Goal: Task Accomplishment & Management: Manage account settings

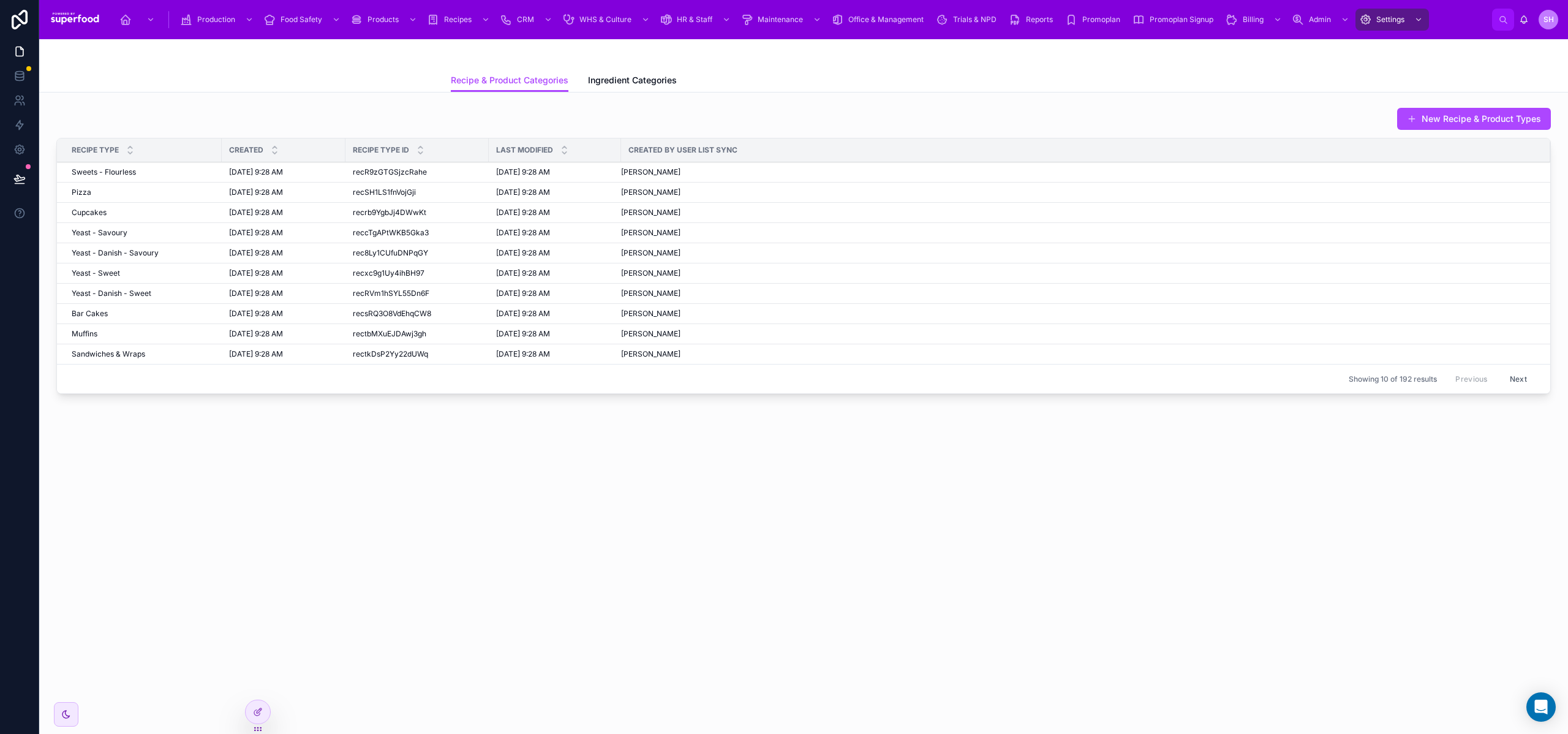
click at [805, 78] on div "Recipe & Product Categories Ingredient Categories" at bounding box center [803, 80] width 706 height 23
click at [254, 709] on icon at bounding box center [258, 712] width 10 height 10
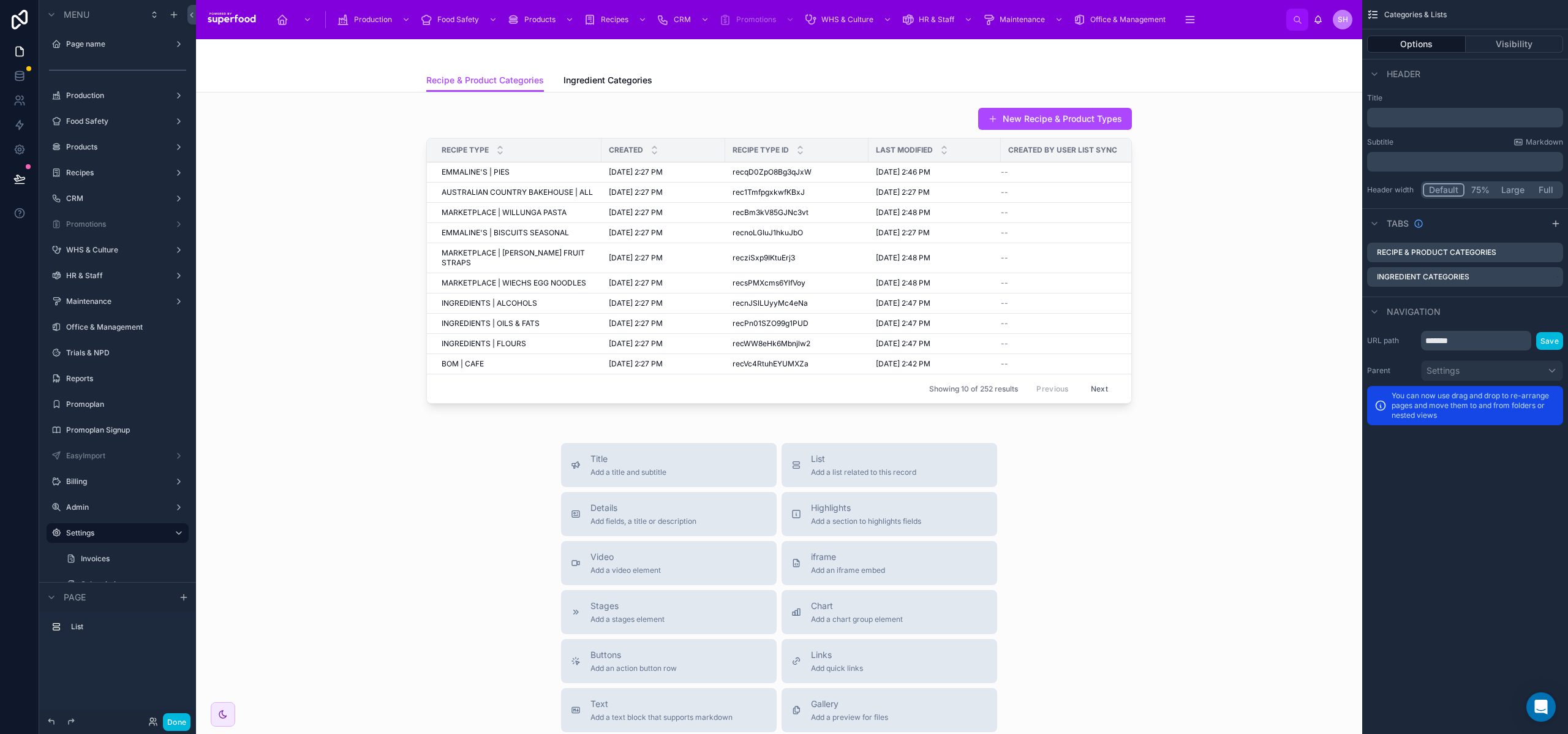
click at [1559, 225] on icon "scrollable content" at bounding box center [1556, 224] width 10 height 10
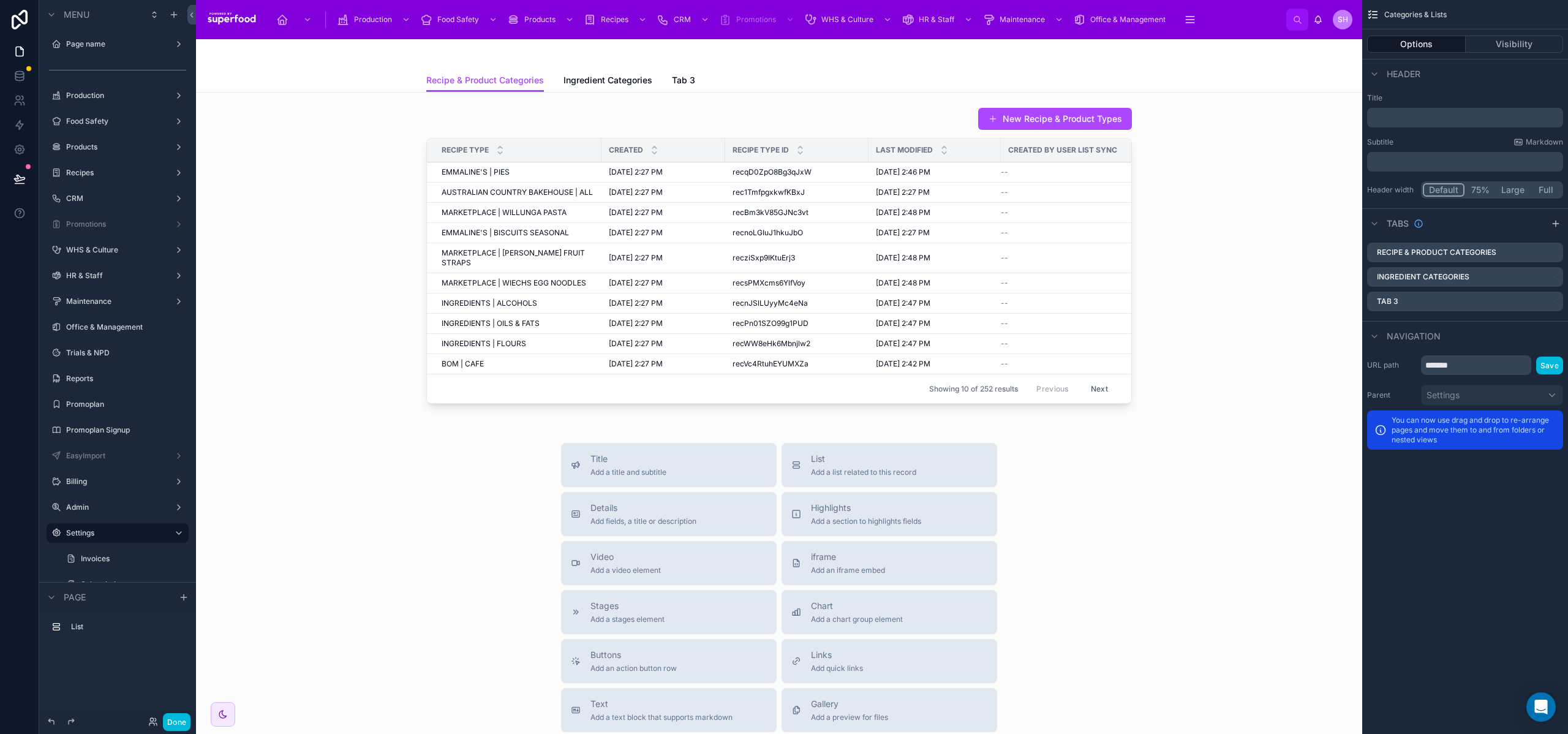
click at [0, 0] on icon "scrollable content" at bounding box center [0, 0] width 0 height 0
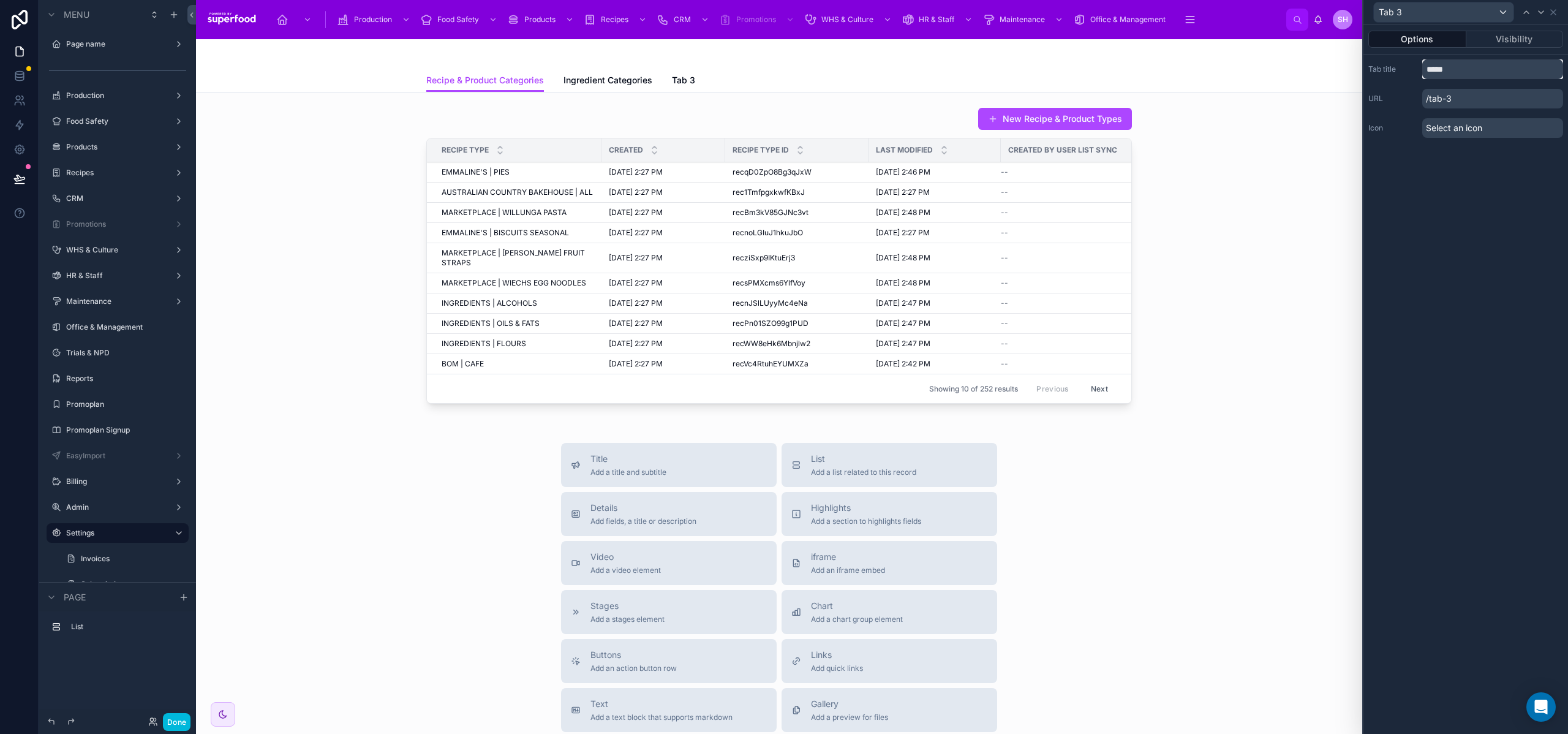
click at [1438, 59] on input "*****" at bounding box center [1493, 69] width 141 height 19
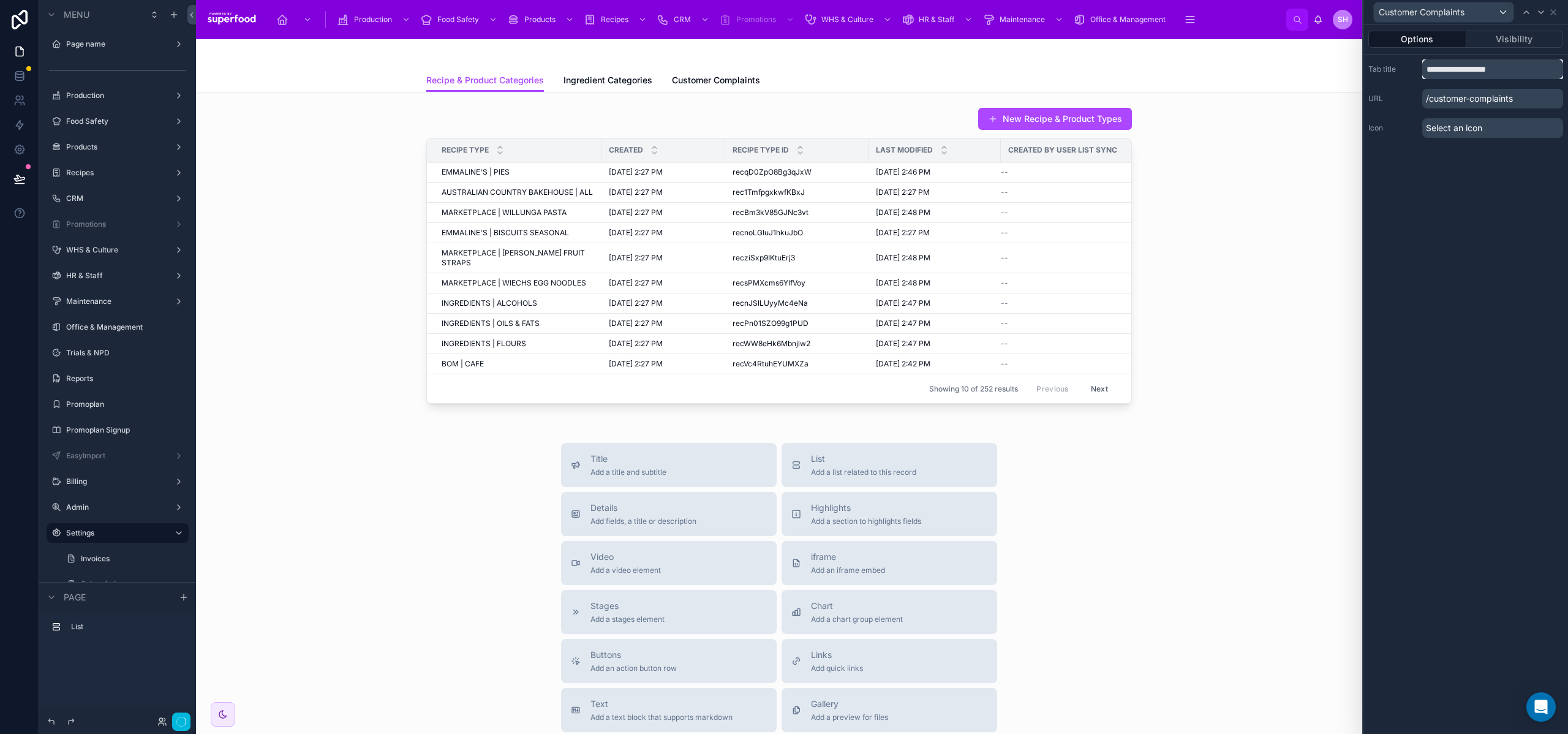
type input "**********"
click at [1443, 206] on div "**********" at bounding box center [1466, 379] width 205 height 710
click at [735, 89] on link "Customer Complaints" at bounding box center [715, 82] width 88 height 24
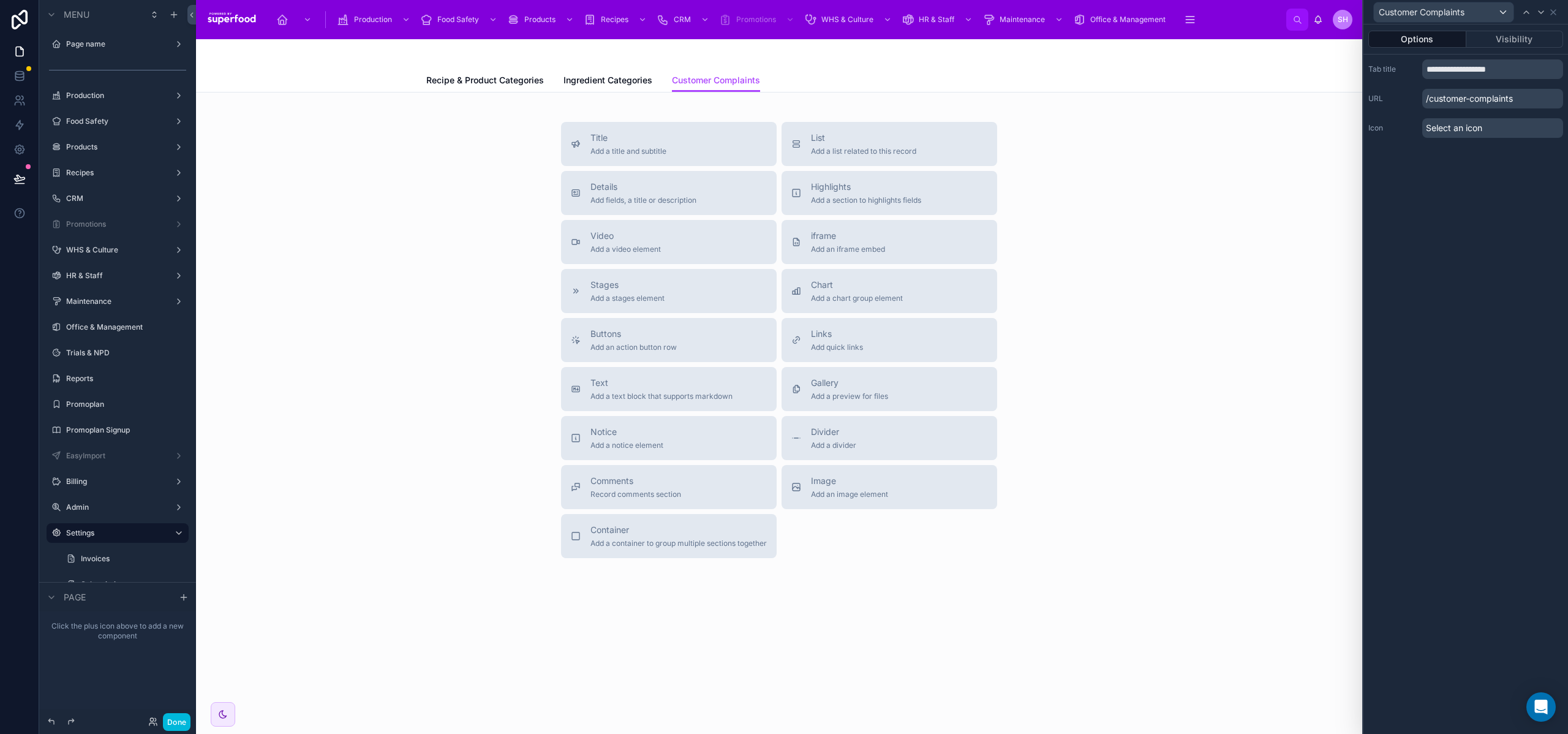
click at [832, 138] on span "List" at bounding box center [864, 137] width 106 height 12
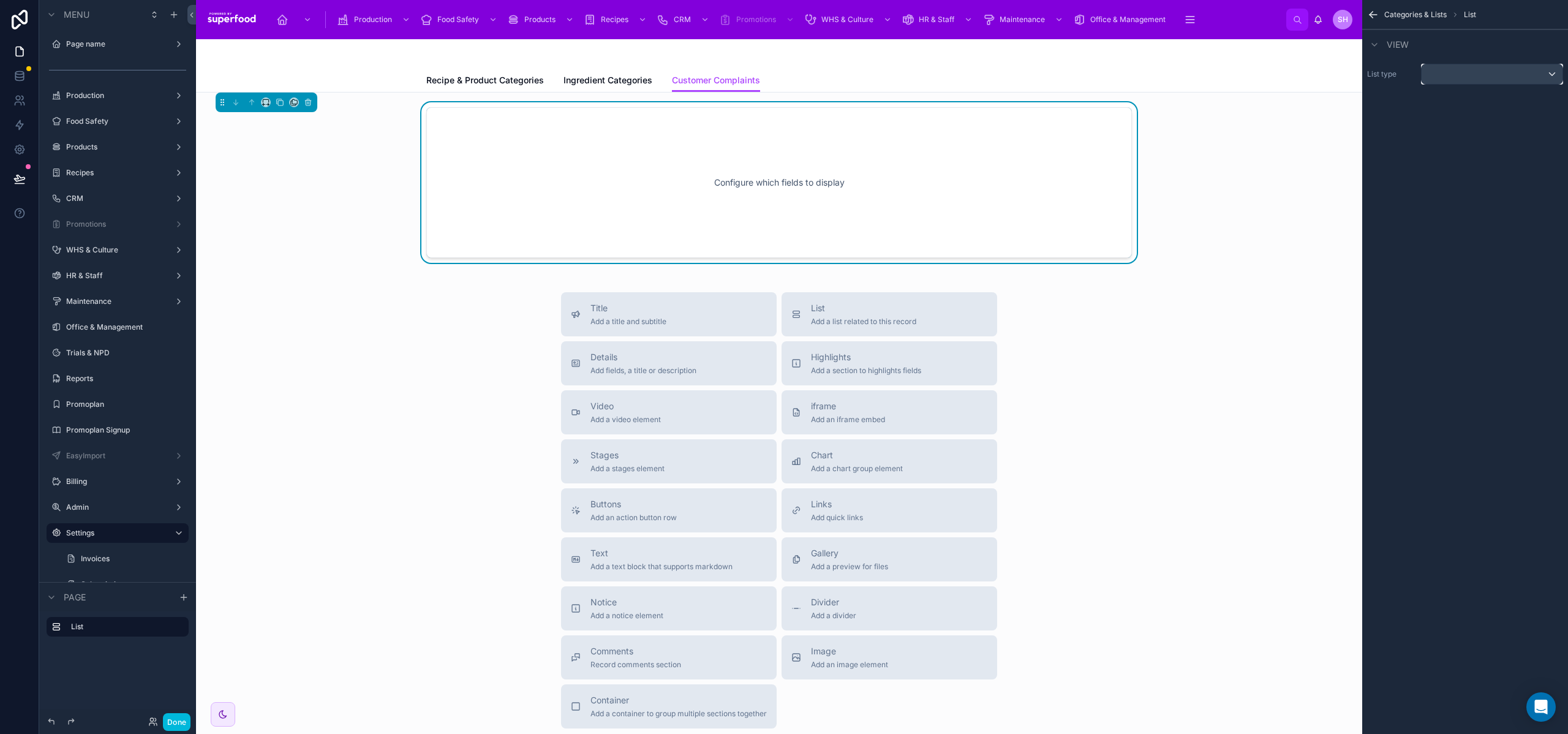
click at [1489, 69] on div "scrollable content" at bounding box center [1493, 73] width 141 height 19
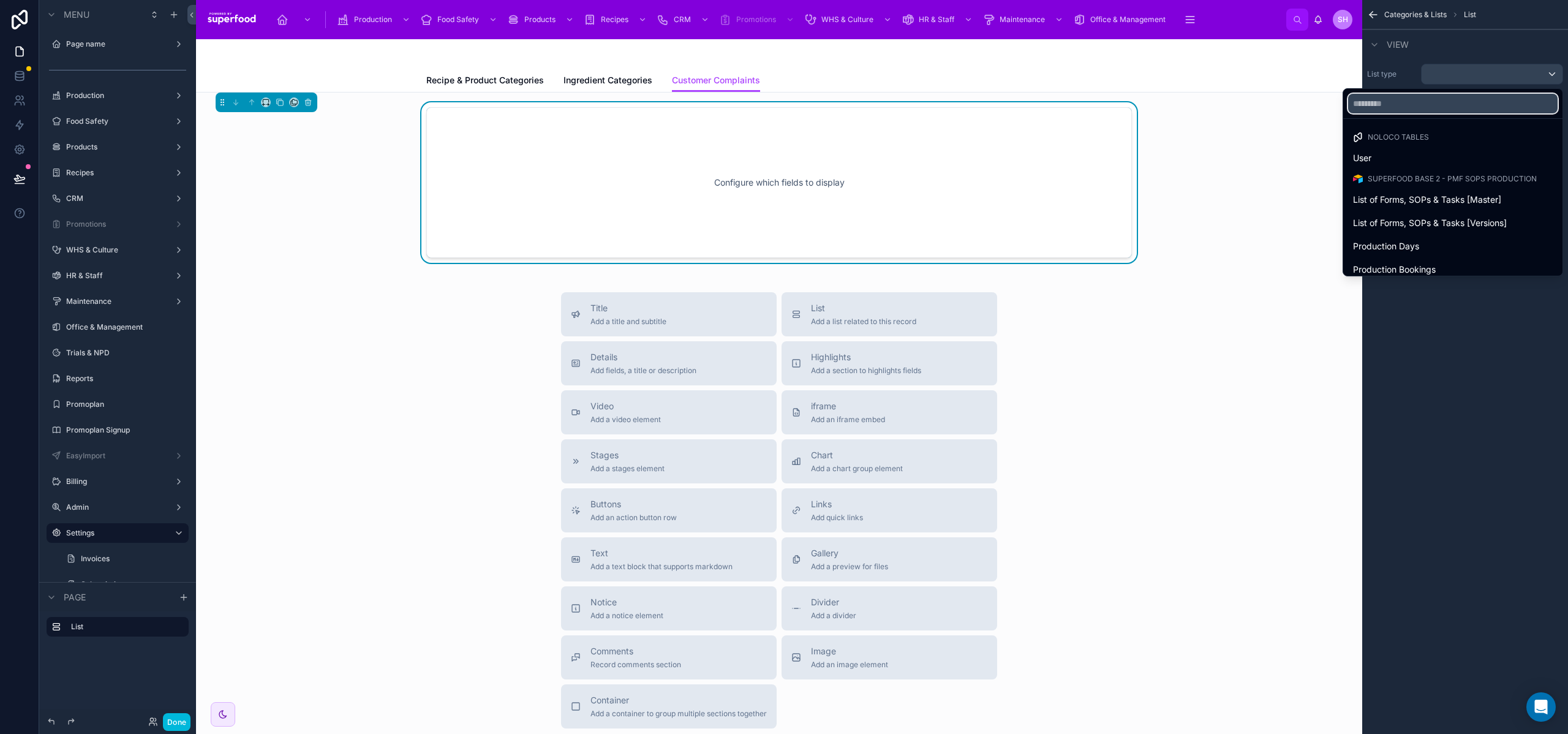
click at [1367, 103] on input "text" at bounding box center [1453, 103] width 210 height 19
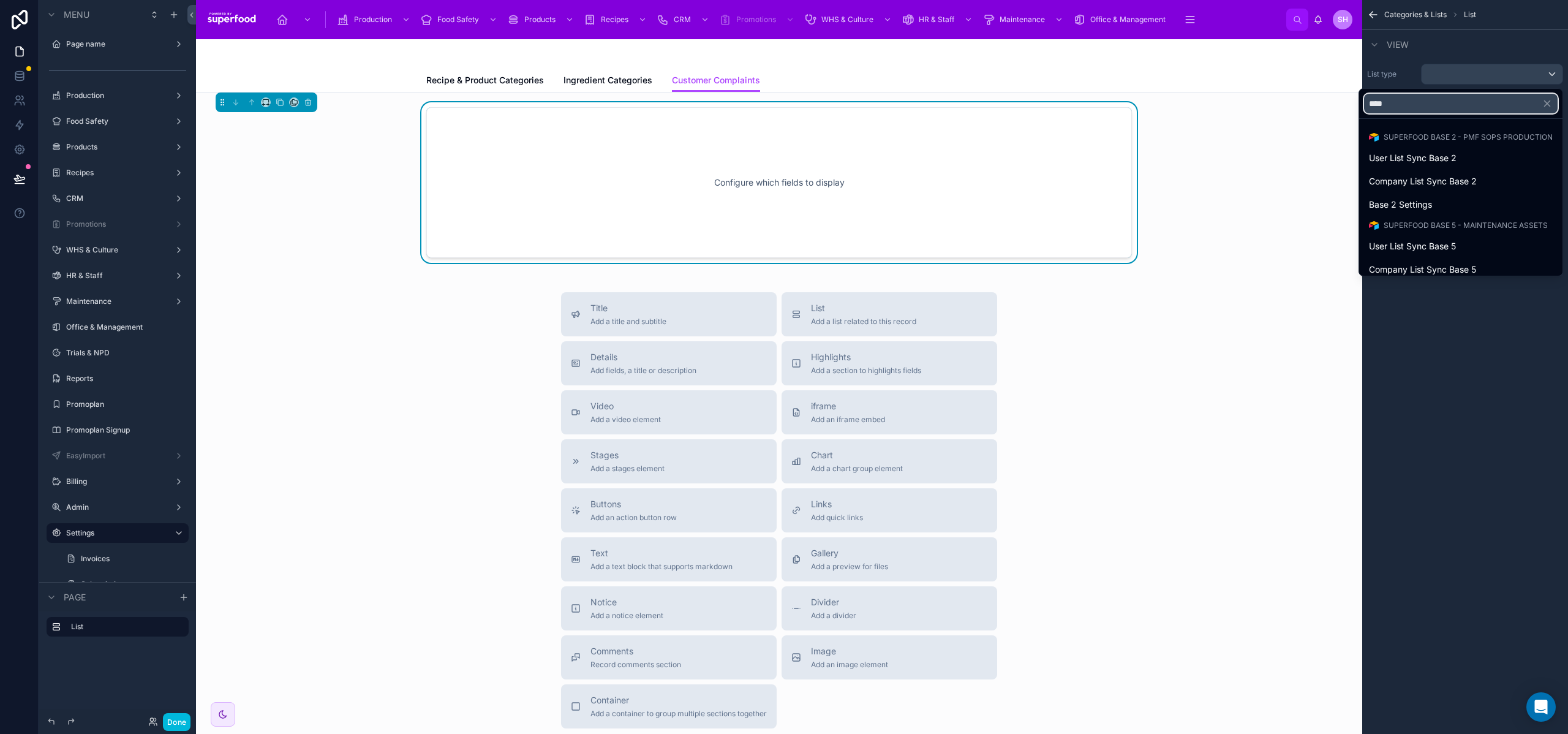
type input "****"
click at [1390, 207] on span "Base 2 Settings" at bounding box center [1401, 205] width 63 height 15
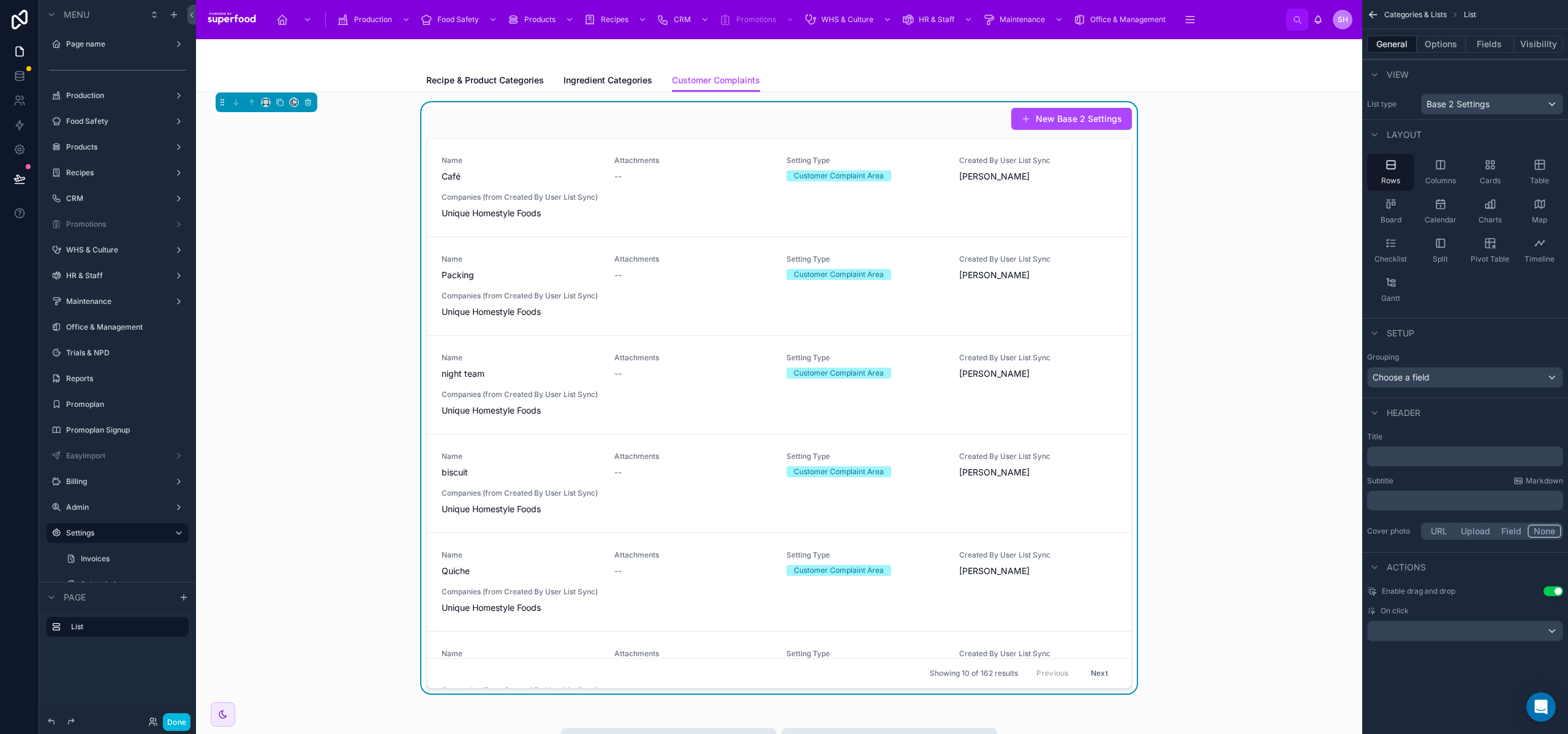
click at [1533, 167] on div "Table" at bounding box center [1539, 173] width 47 height 37
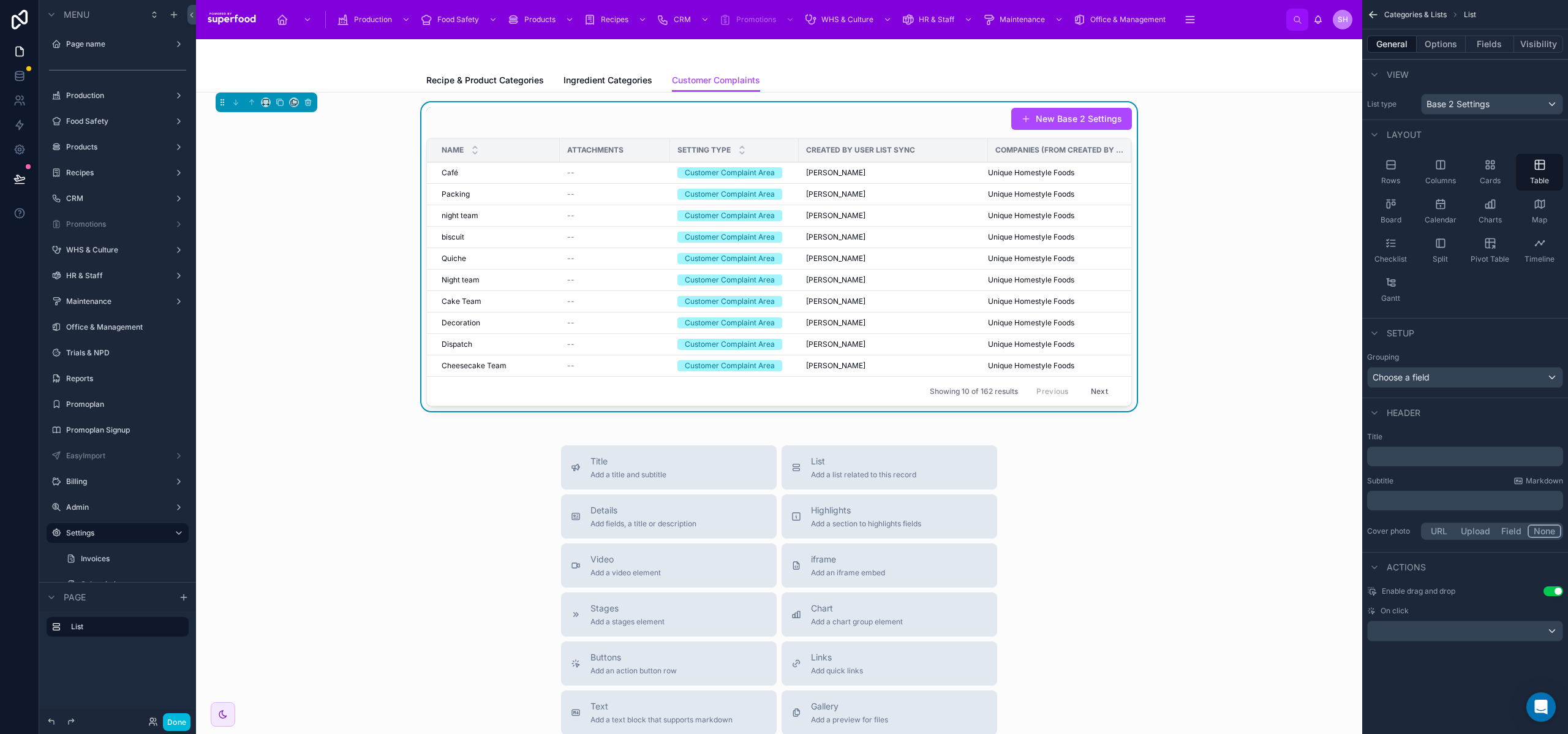
click at [1444, 46] on button "Options" at bounding box center [1441, 44] width 49 height 17
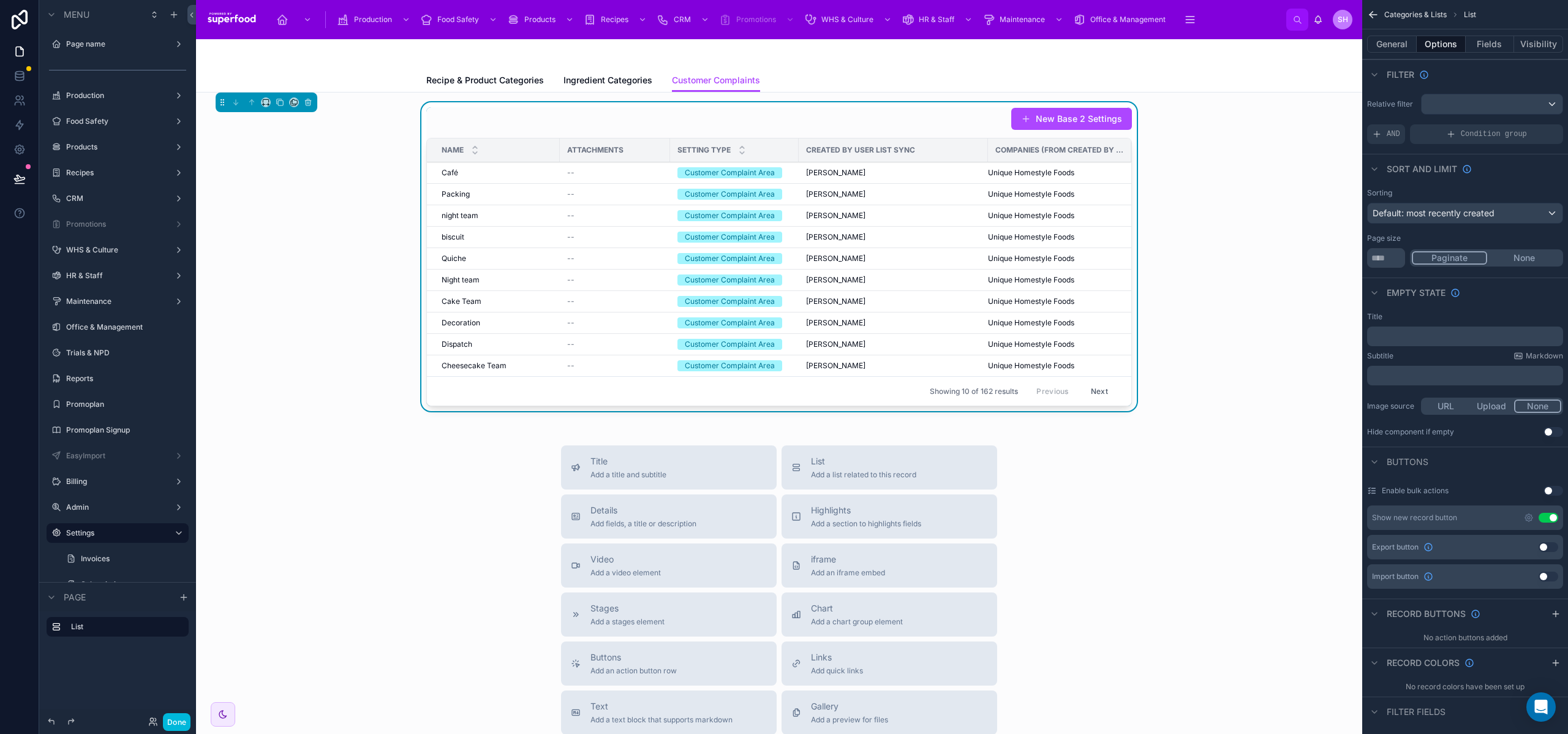
click at [1529, 255] on button "None" at bounding box center [1524, 258] width 74 height 14
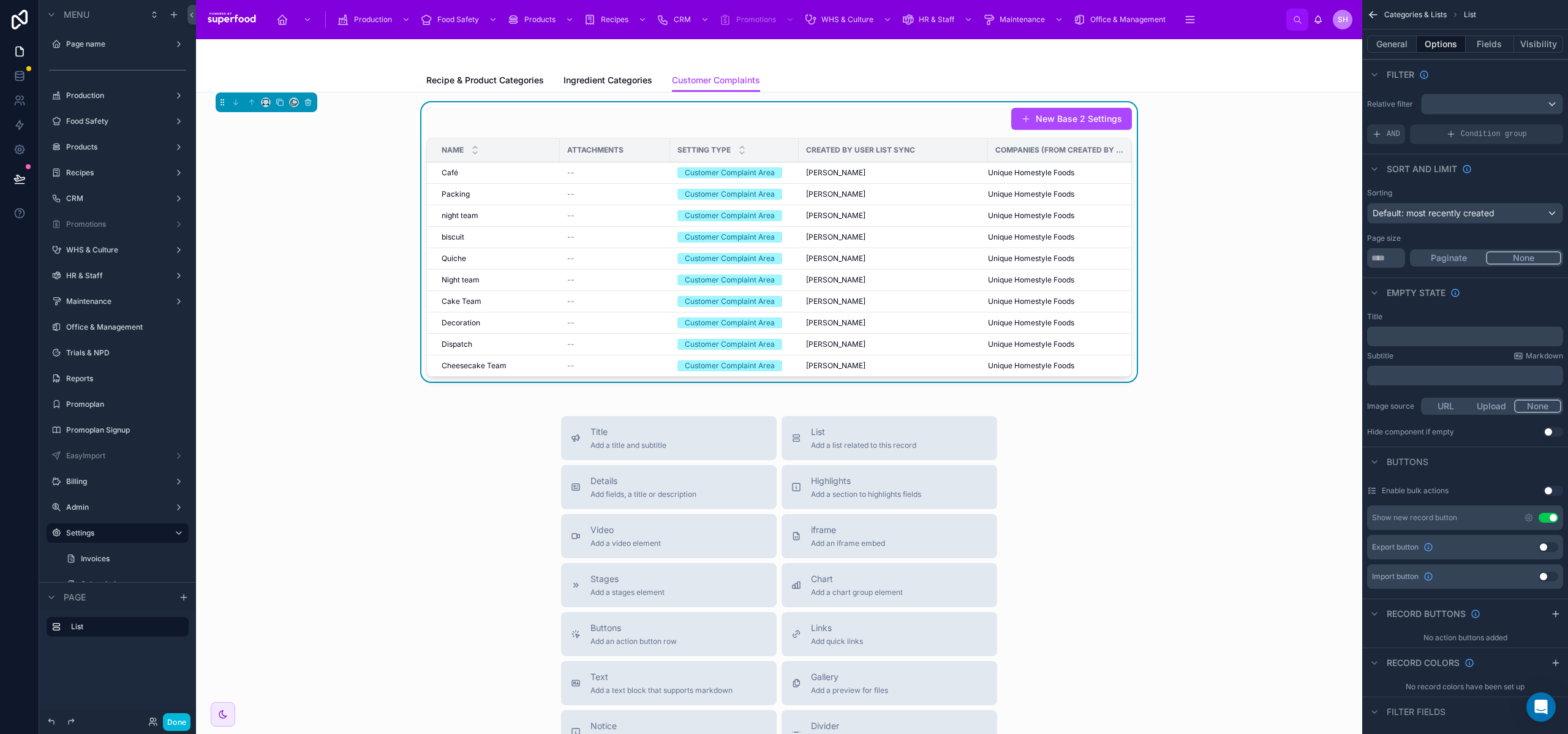
click at [1189, 294] on div "New Base 2 Settings Name Attachments Setting Type Created By User List Sync Com…" at bounding box center [779, 244] width 1147 height 284
click at [167, 725] on button "Done" at bounding box center [177, 722] width 28 height 18
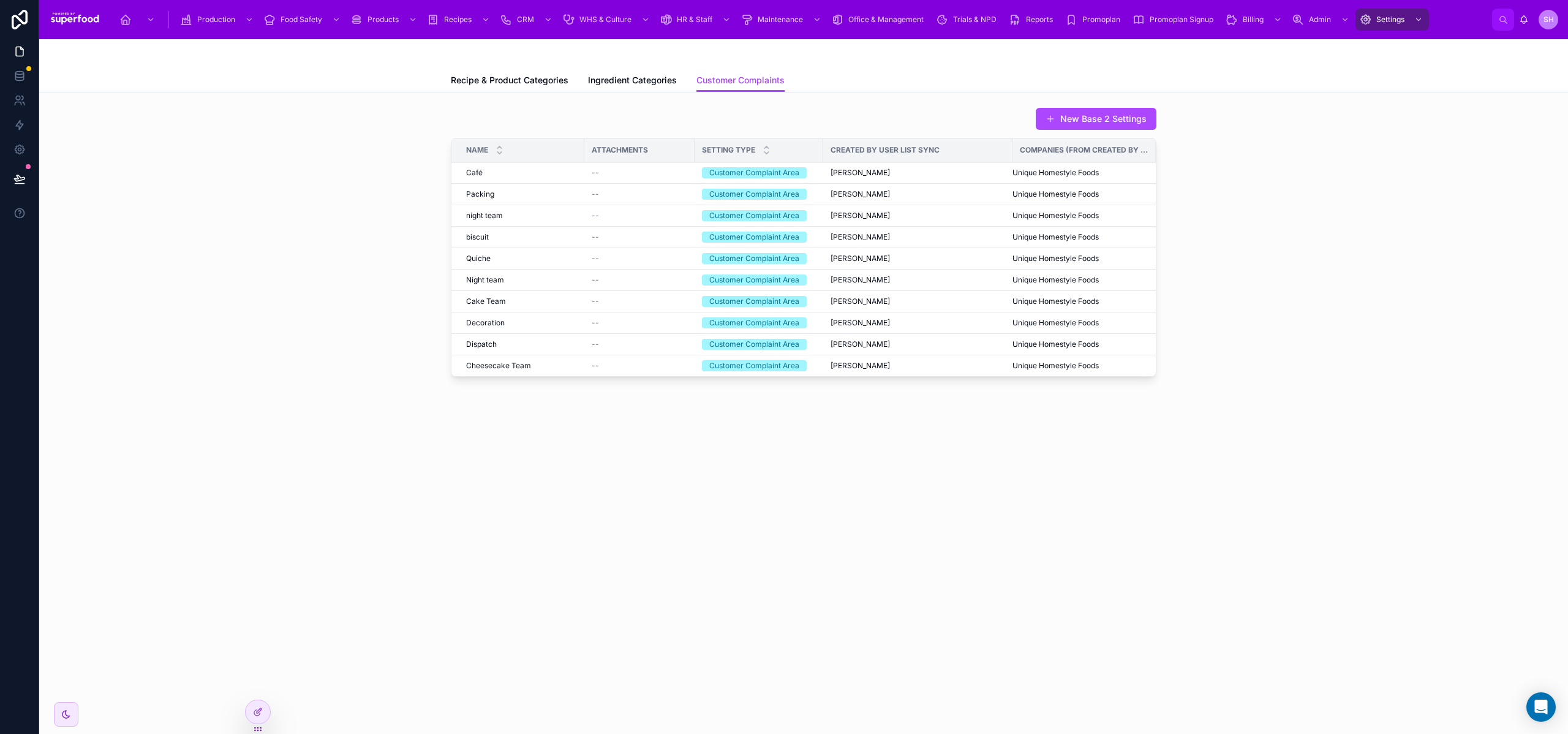
click at [345, 585] on div "Customer Complaints Recipe & Product Categories Ingredient Categories Customer …" at bounding box center [803, 386] width 1529 height 695
click at [259, 706] on div at bounding box center [258, 712] width 24 height 23
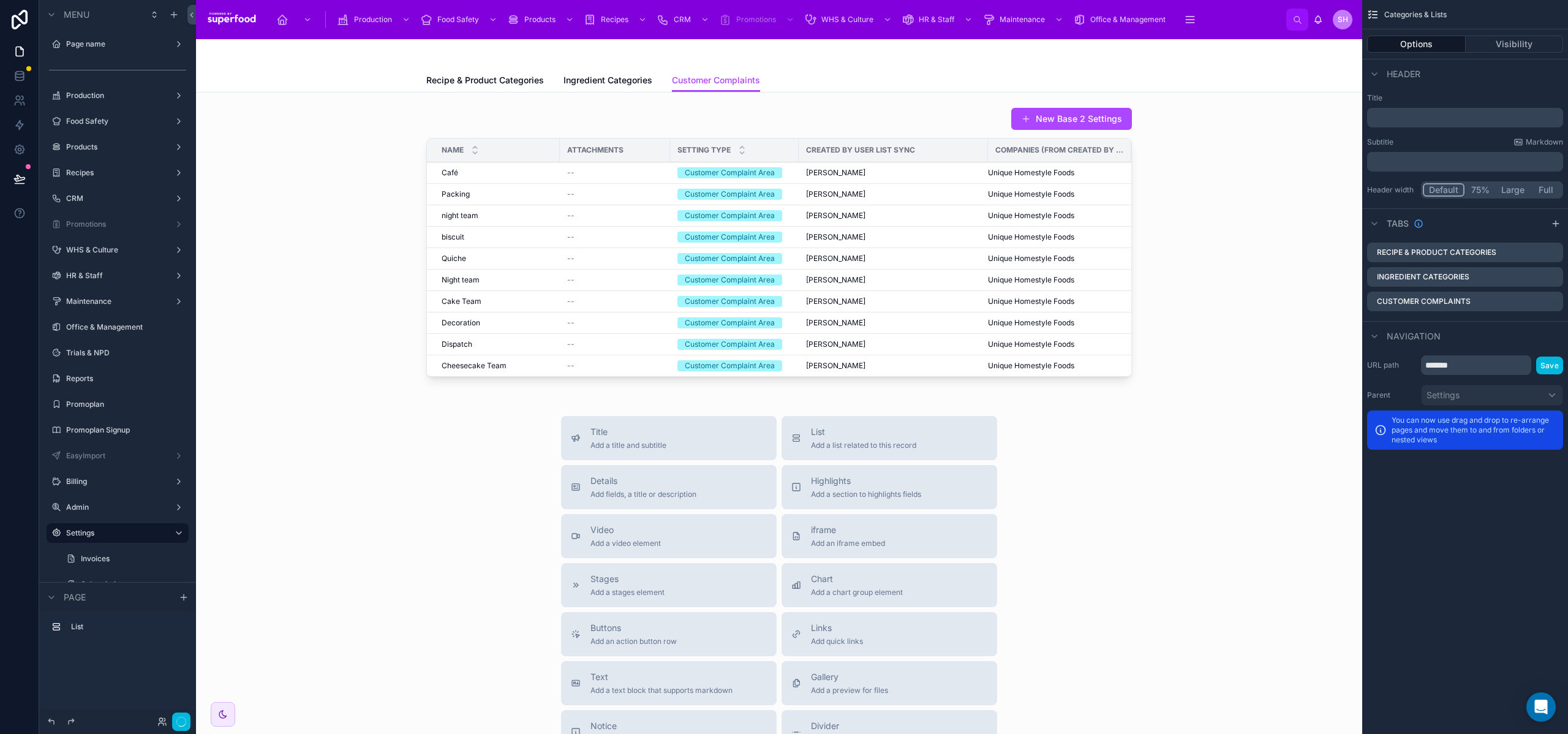
click at [870, 195] on div at bounding box center [779, 244] width 1147 height 284
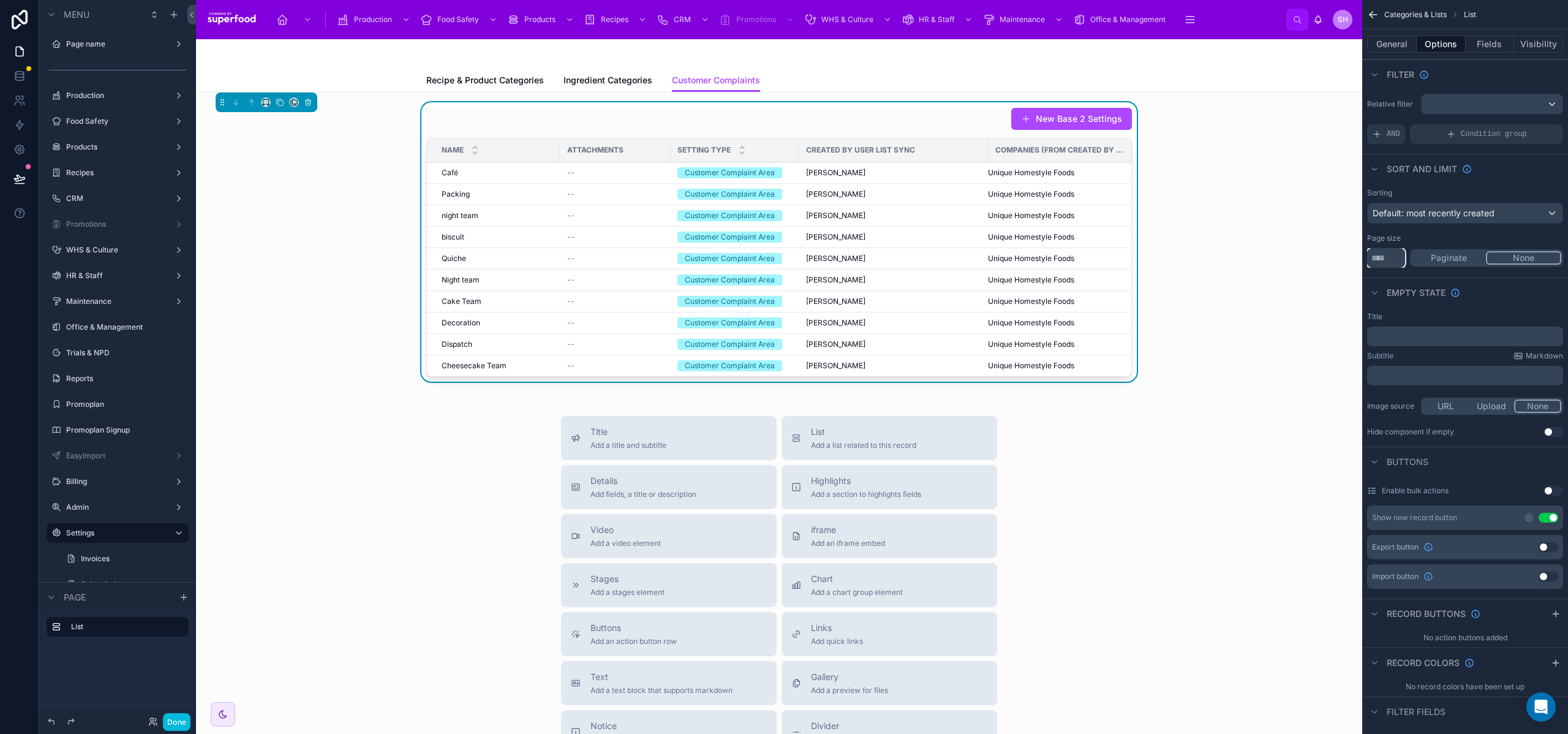
click at [1394, 261] on input "**" at bounding box center [1386, 257] width 38 height 19
type input "*"
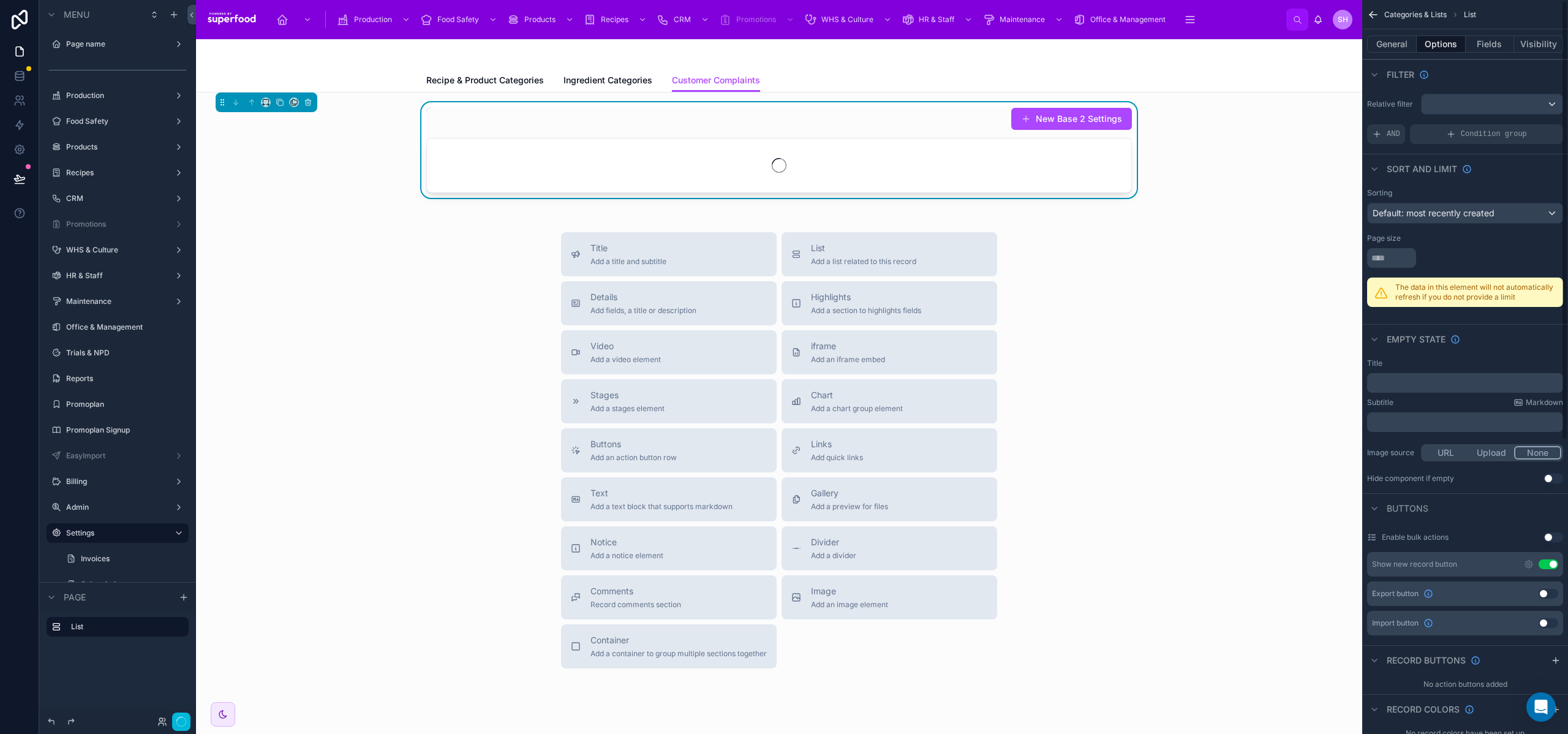
click at [1436, 242] on div "Page size" at bounding box center [1465, 238] width 196 height 10
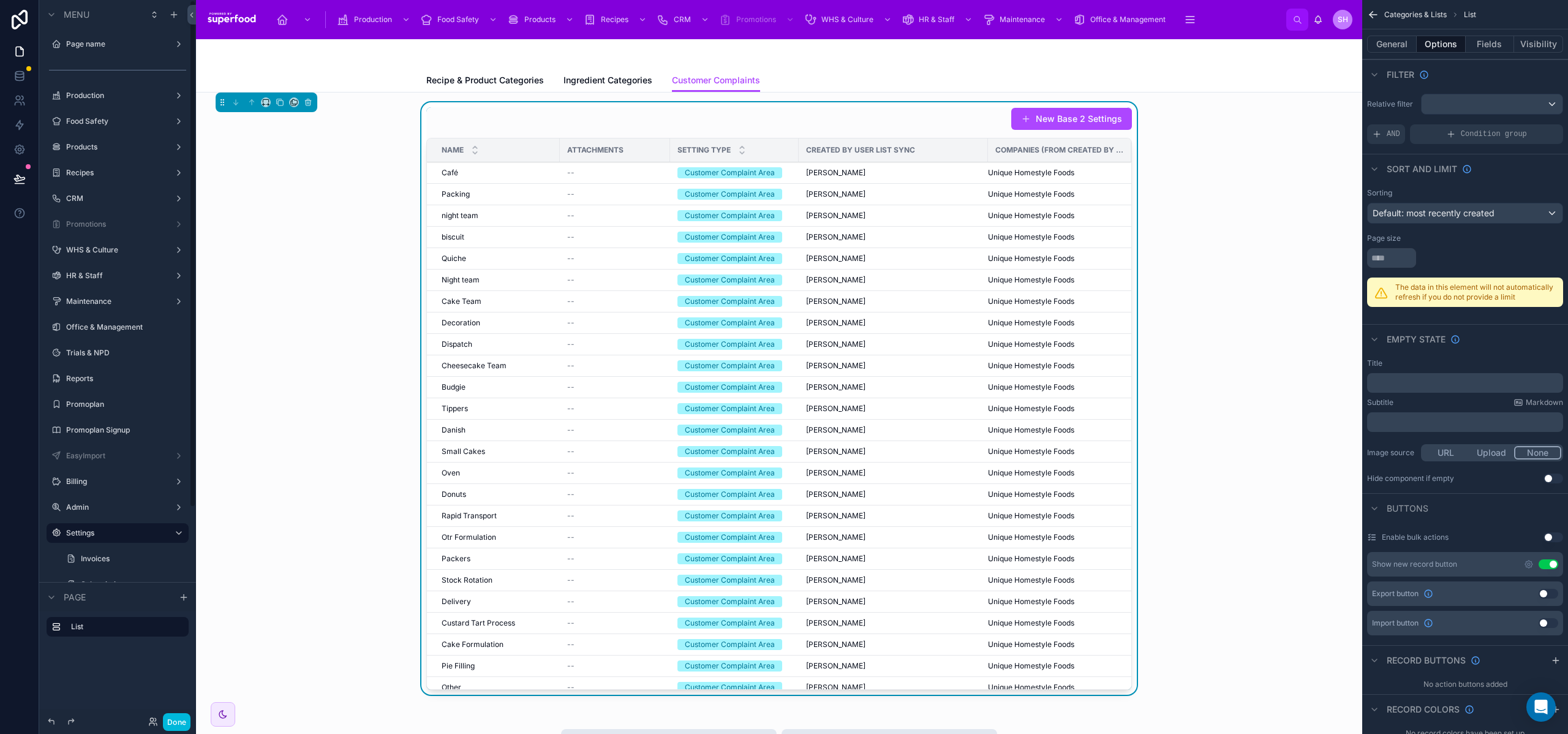
click at [174, 721] on button "Done" at bounding box center [177, 722] width 28 height 18
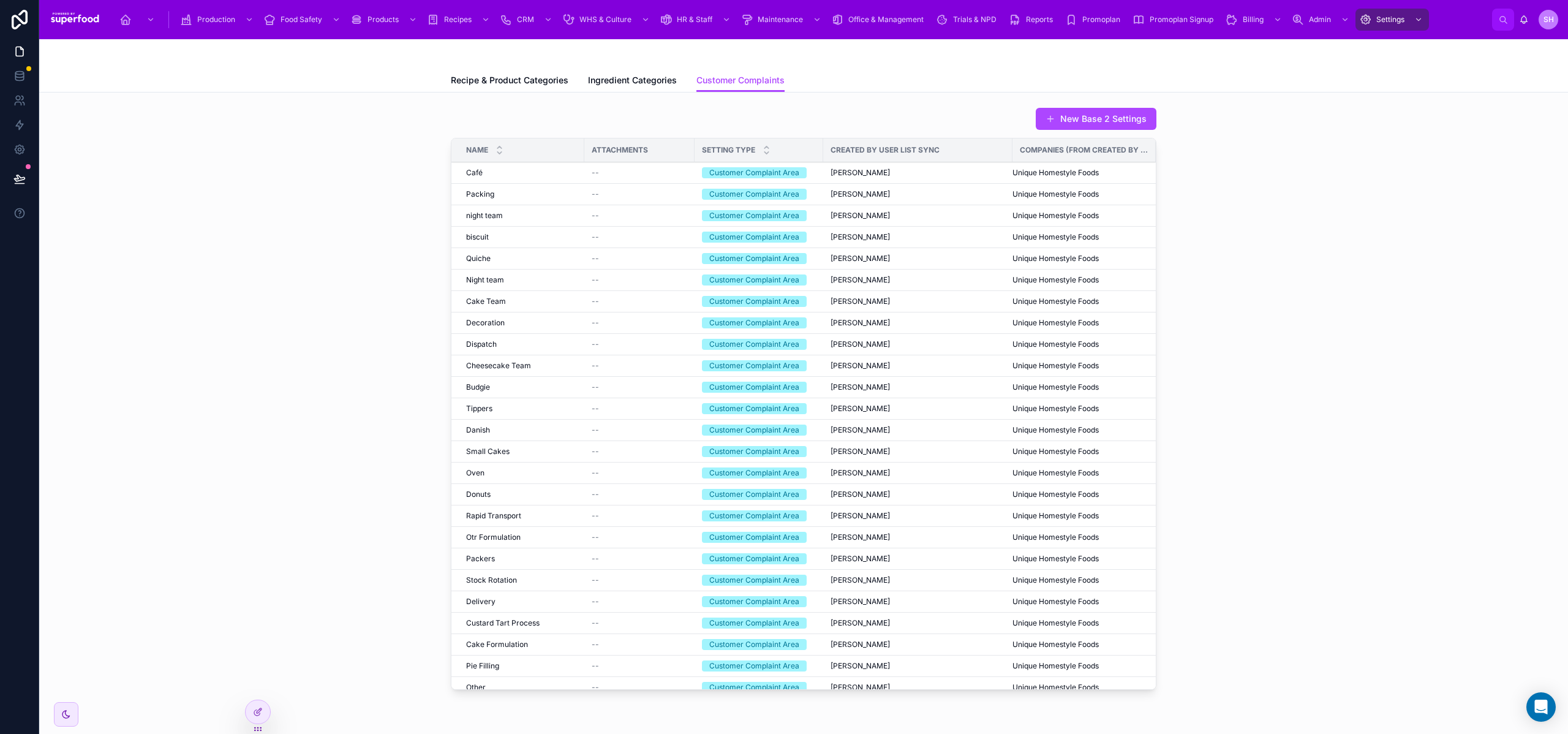
click at [307, 467] on div "New Base 2 Settings Name Attachments Setting Type Created By User List Sync Com…" at bounding box center [803, 401] width 1510 height 598
click at [249, 705] on div at bounding box center [258, 712] width 24 height 23
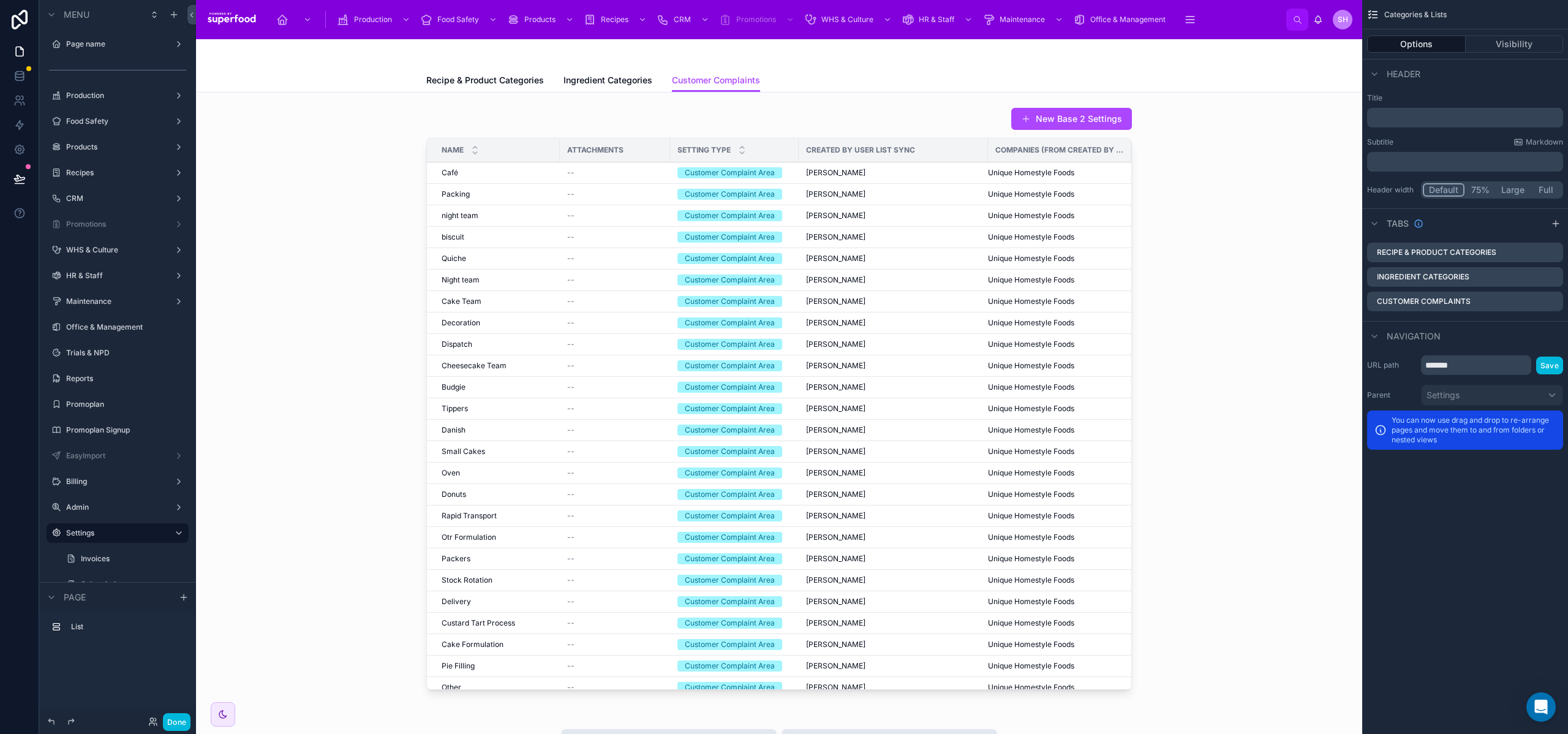
click at [898, 239] on div at bounding box center [779, 401] width 1147 height 598
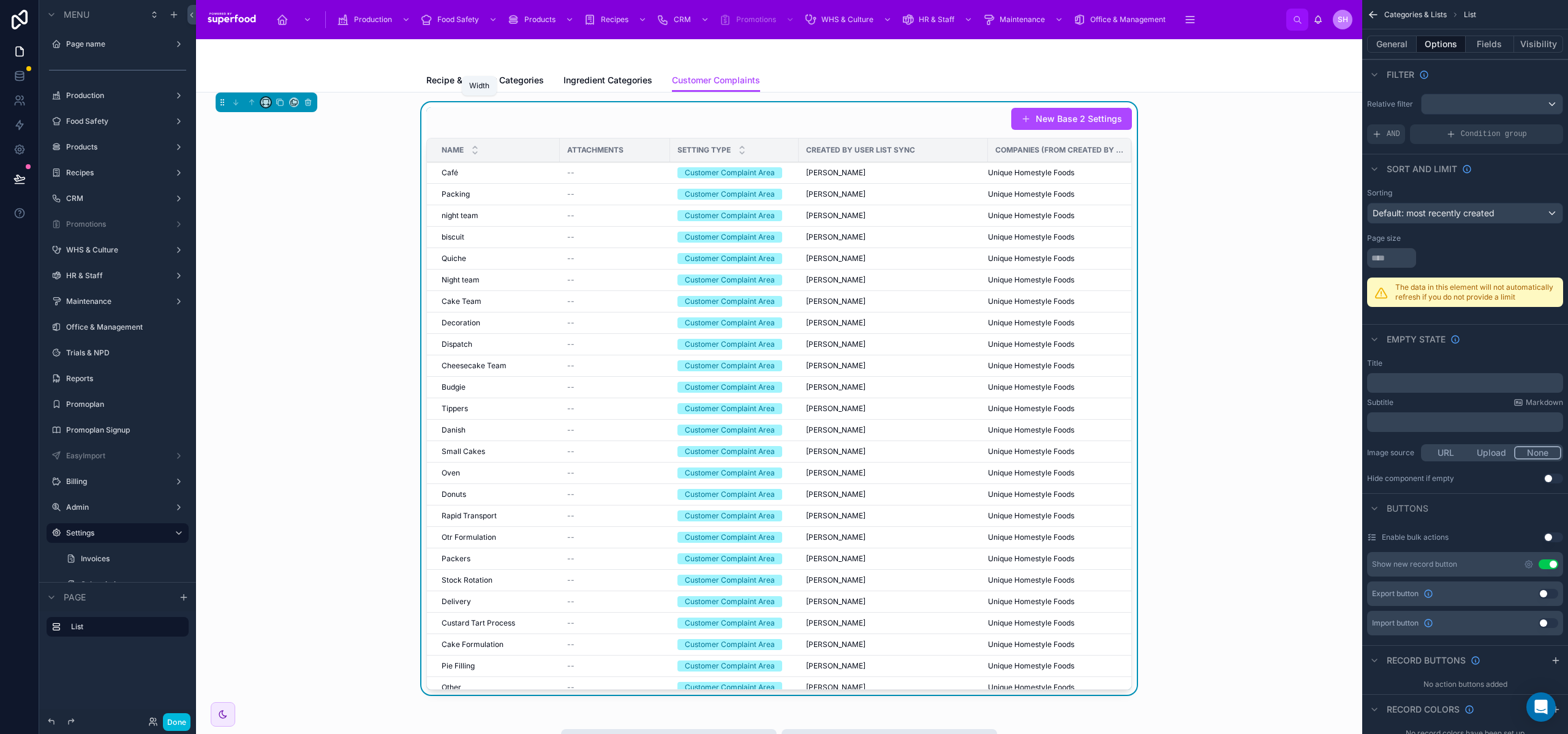
click at [267, 103] on icon at bounding box center [265, 102] width 8 height 8
click at [278, 260] on span "Full width" at bounding box center [290, 264] width 38 height 15
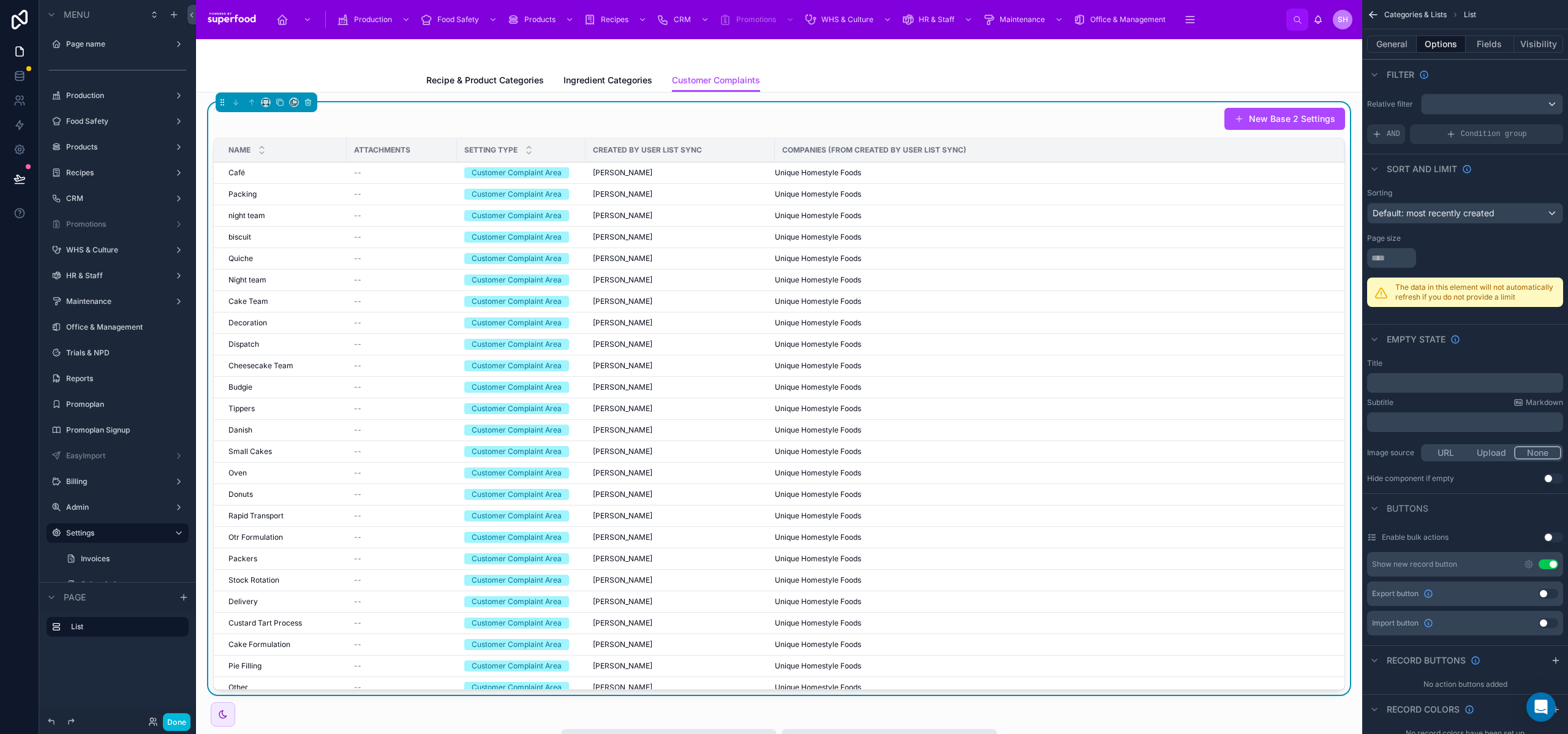
click at [990, 83] on div "Recipe & Product Categories Ingredient Categories Customer Complaints" at bounding box center [779, 80] width 706 height 23
click at [173, 723] on button "Done" at bounding box center [177, 722] width 28 height 18
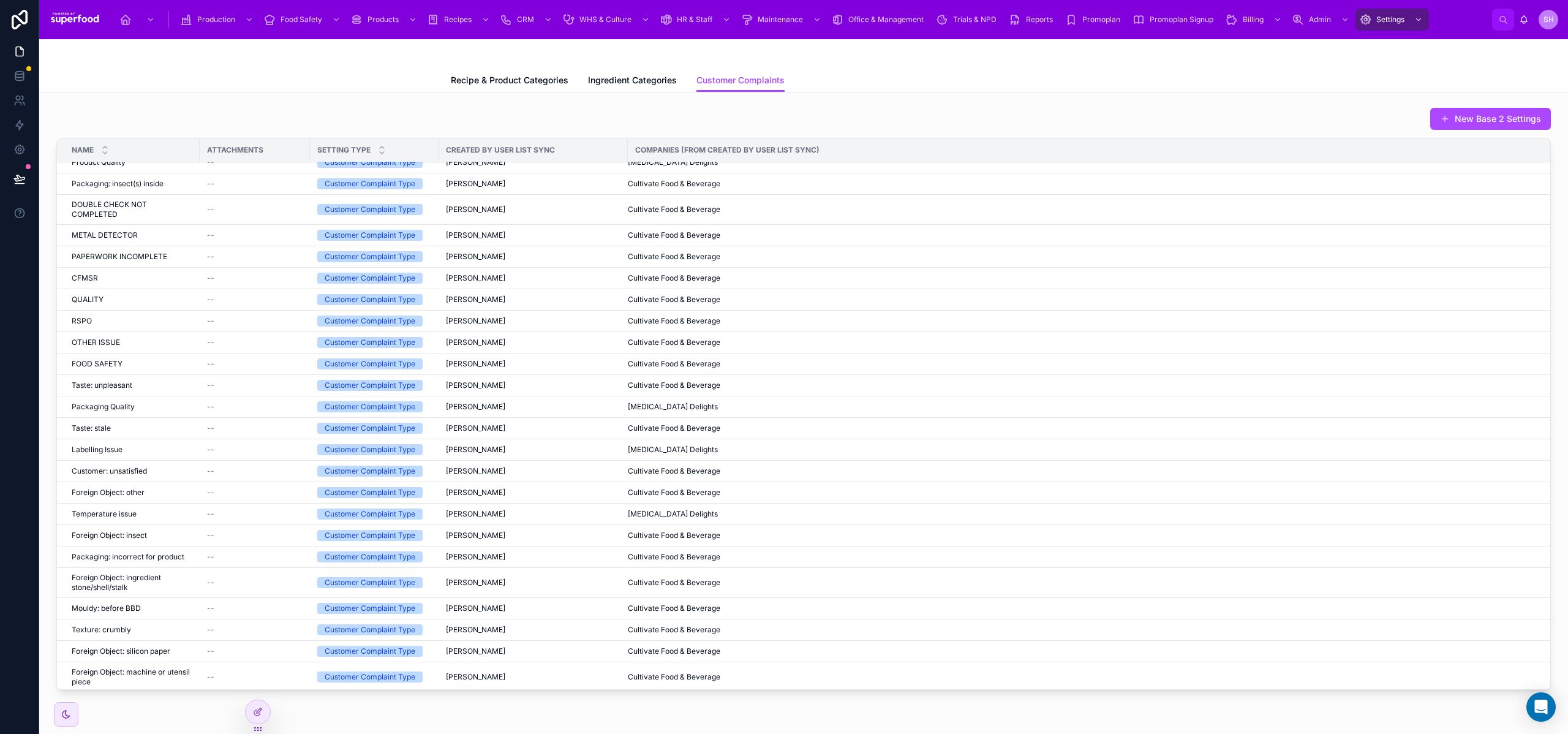
scroll to position [2972, 0]
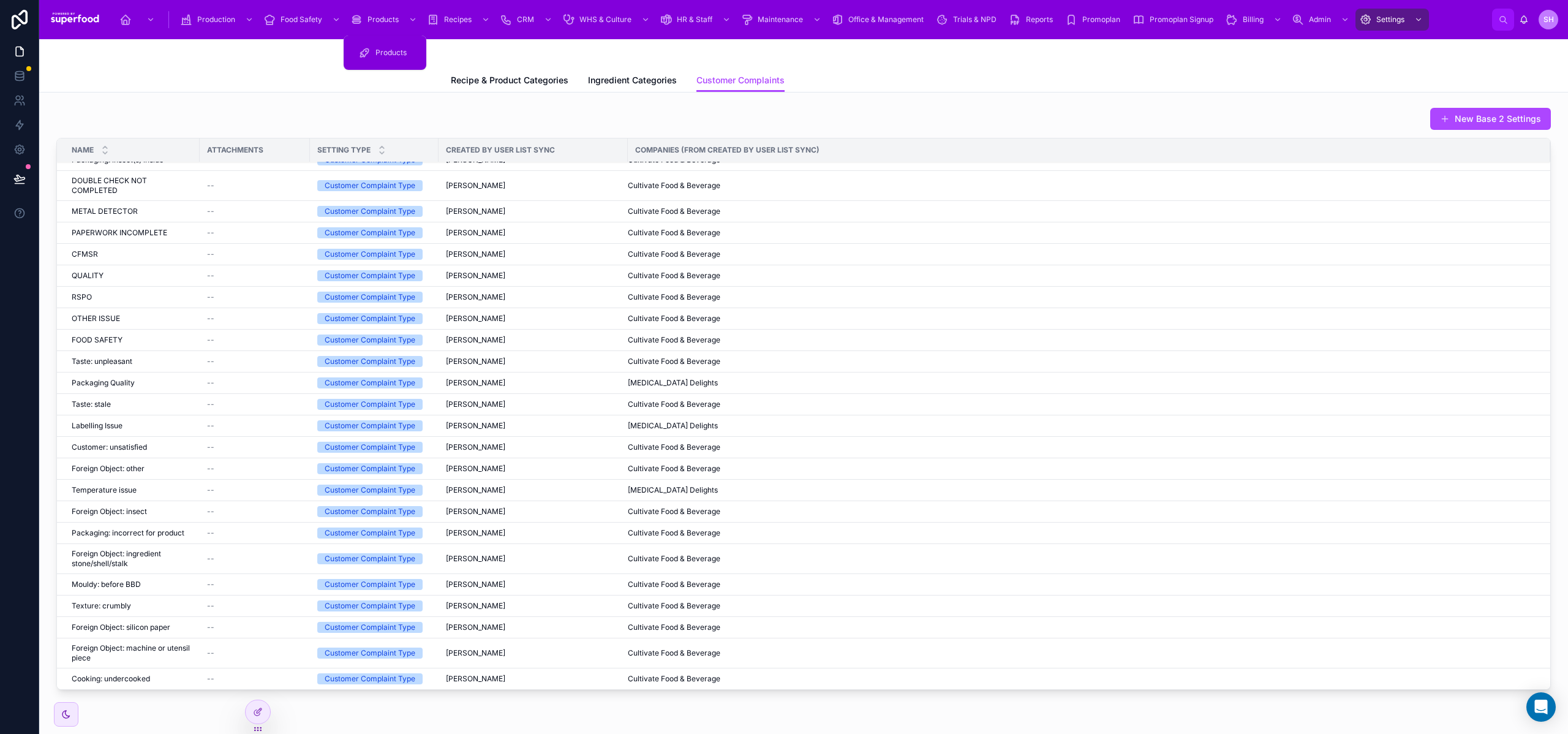
click at [381, 53] on span "Products" at bounding box center [392, 53] width 32 height 10
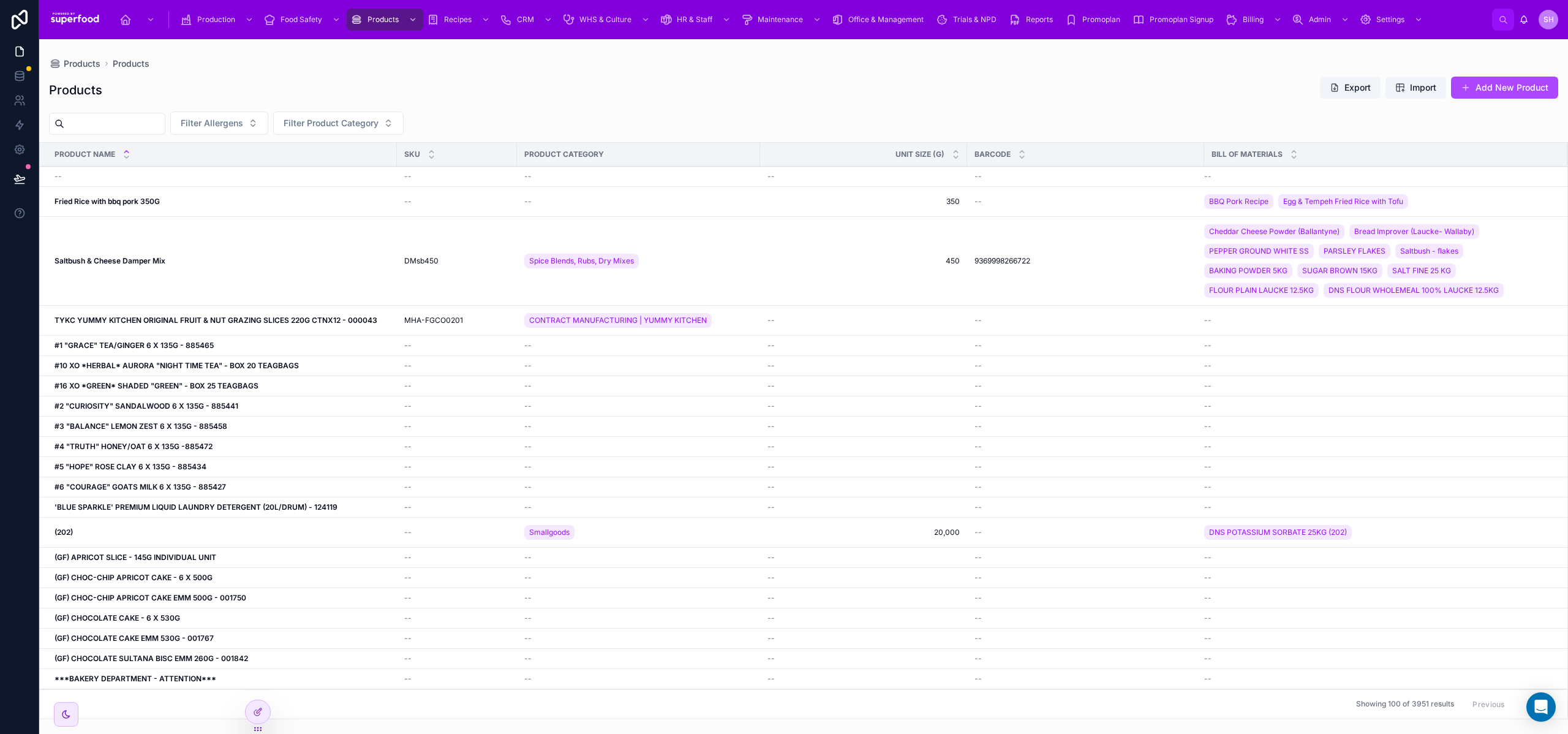
click at [253, 717] on div at bounding box center [258, 712] width 24 height 23
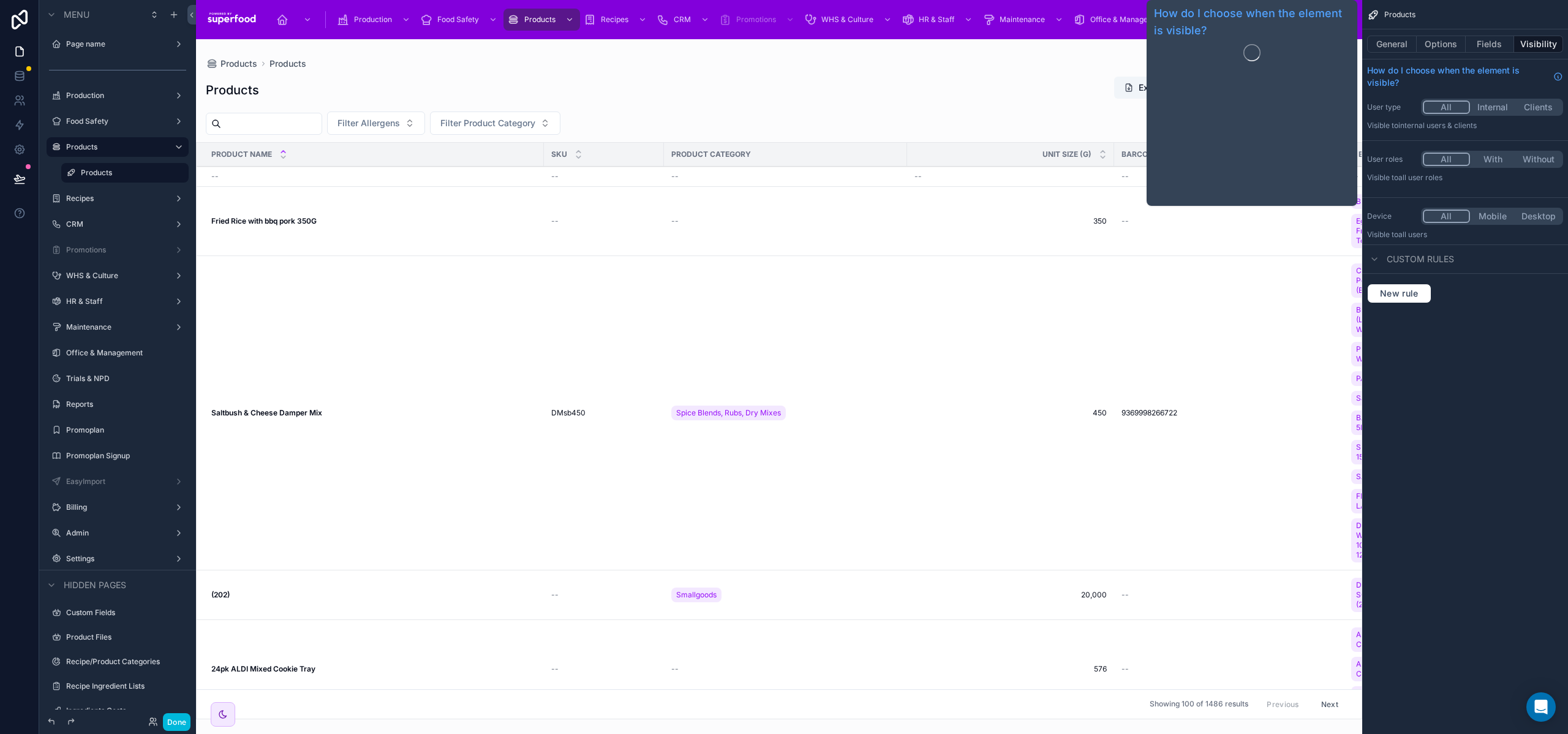
click at [1428, 33] on div "General Options Fields Visibility" at bounding box center [1466, 45] width 206 height 30
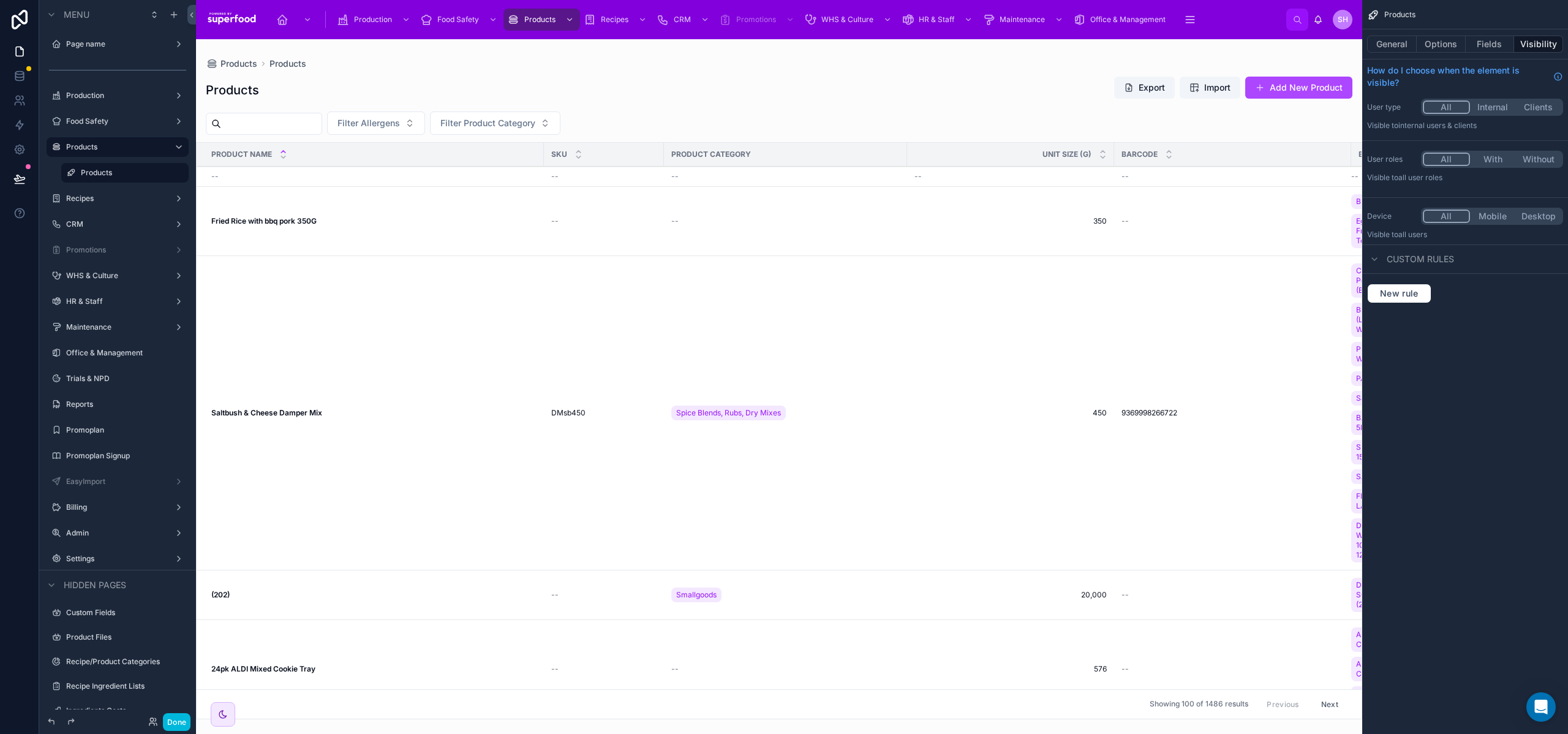
click at [1435, 39] on button "Options" at bounding box center [1441, 44] width 49 height 17
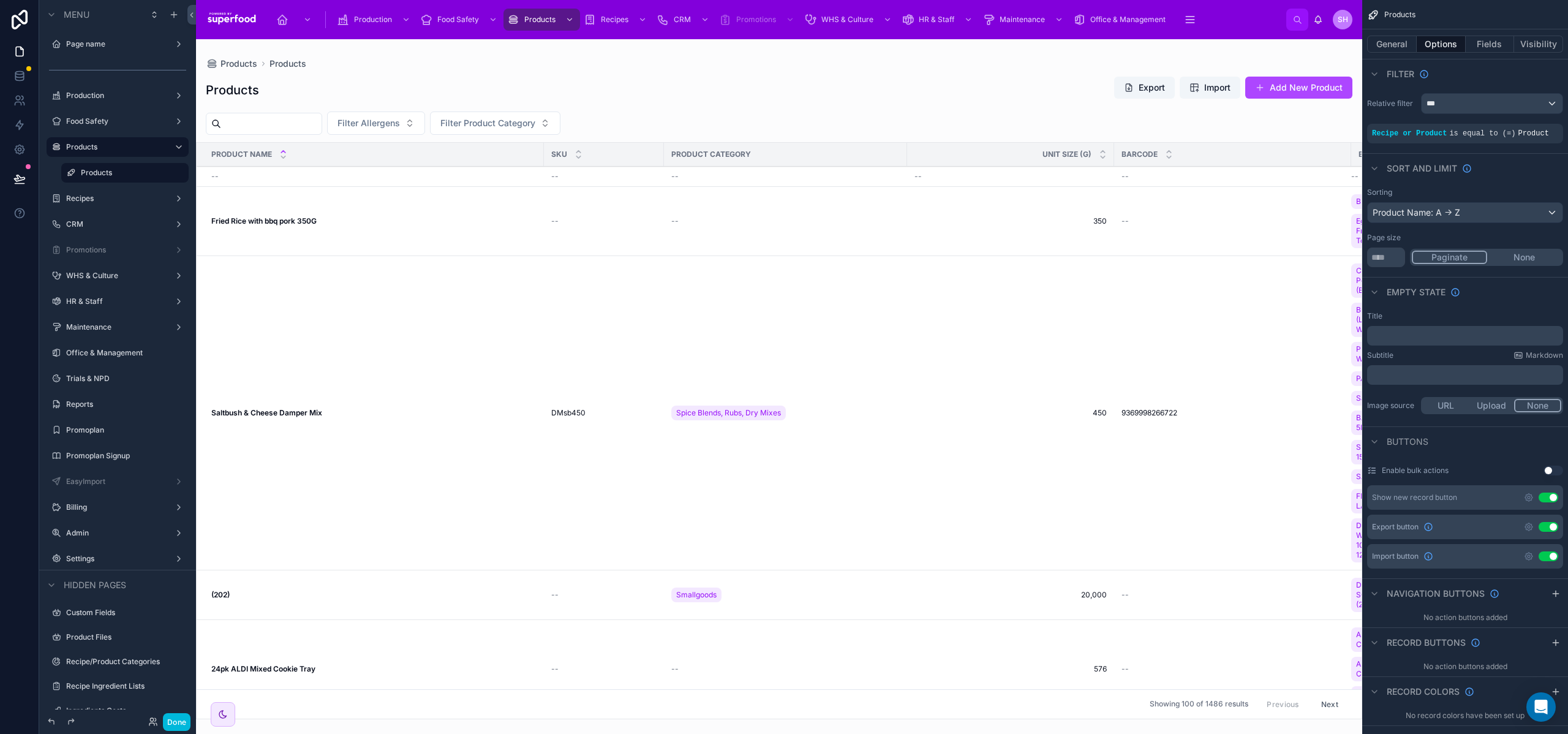
click at [1512, 257] on button "None" at bounding box center [1524, 257] width 74 height 14
click at [1392, 255] on input "***" at bounding box center [1386, 257] width 38 height 19
click at [1468, 241] on div "Page size" at bounding box center [1465, 238] width 196 height 10
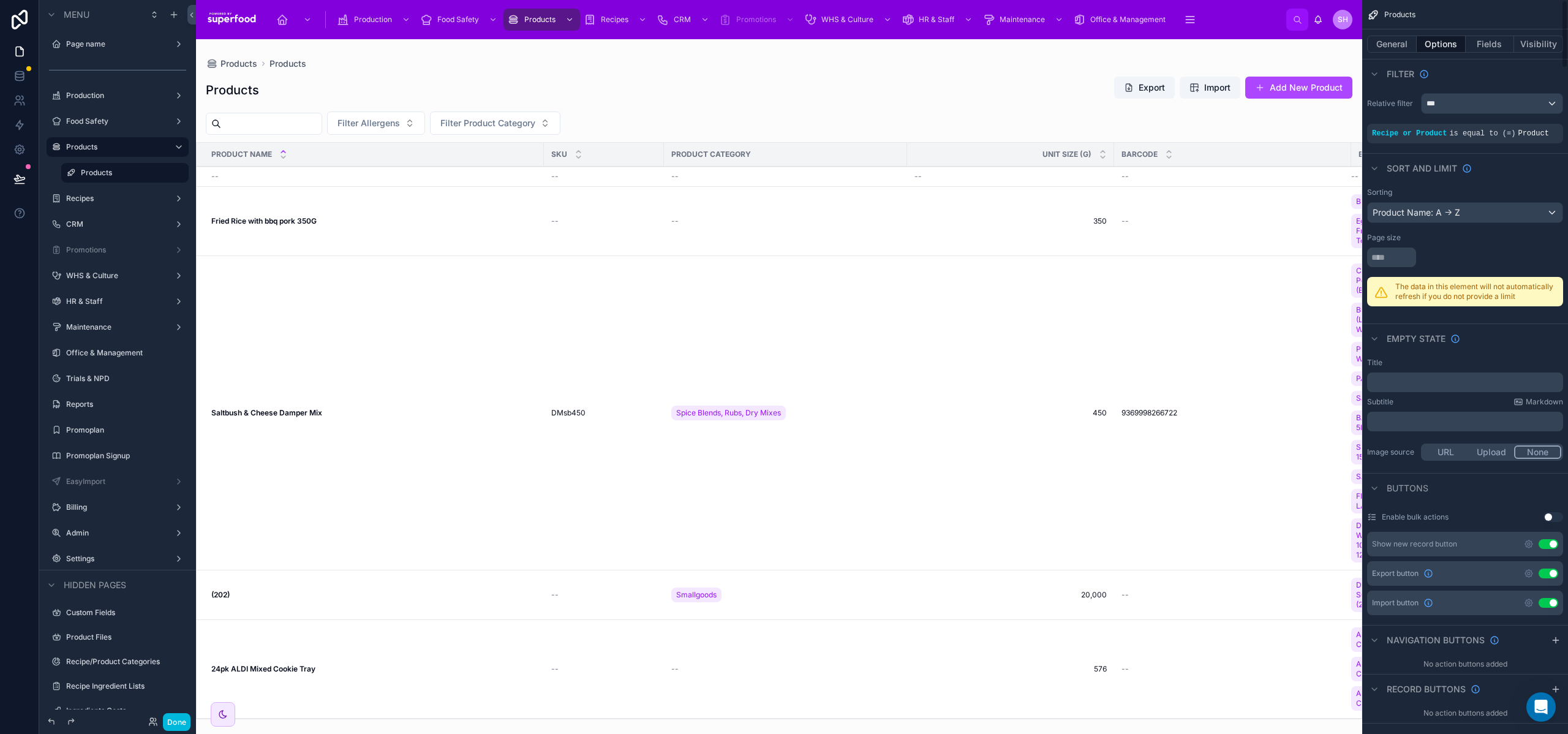
click at [1484, 44] on button "Fields" at bounding box center [1490, 44] width 49 height 17
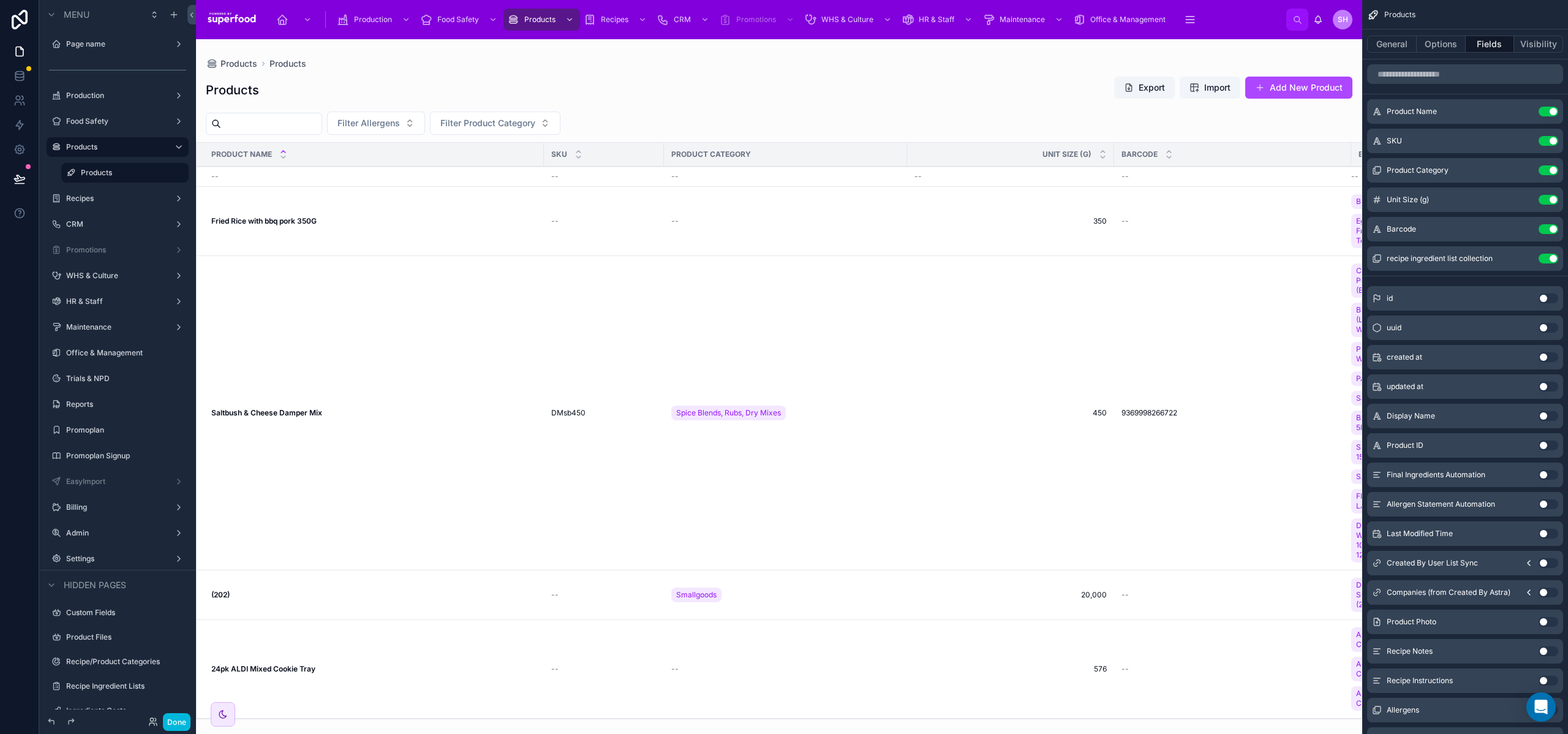
drag, startPoint x: 958, startPoint y: 715, endPoint x: 1233, endPoint y: 702, distance: 275.3
click at [1233, 702] on div at bounding box center [778, 386] width 1166 height 695
click at [1554, 257] on button "Use setting" at bounding box center [1549, 258] width 19 height 10
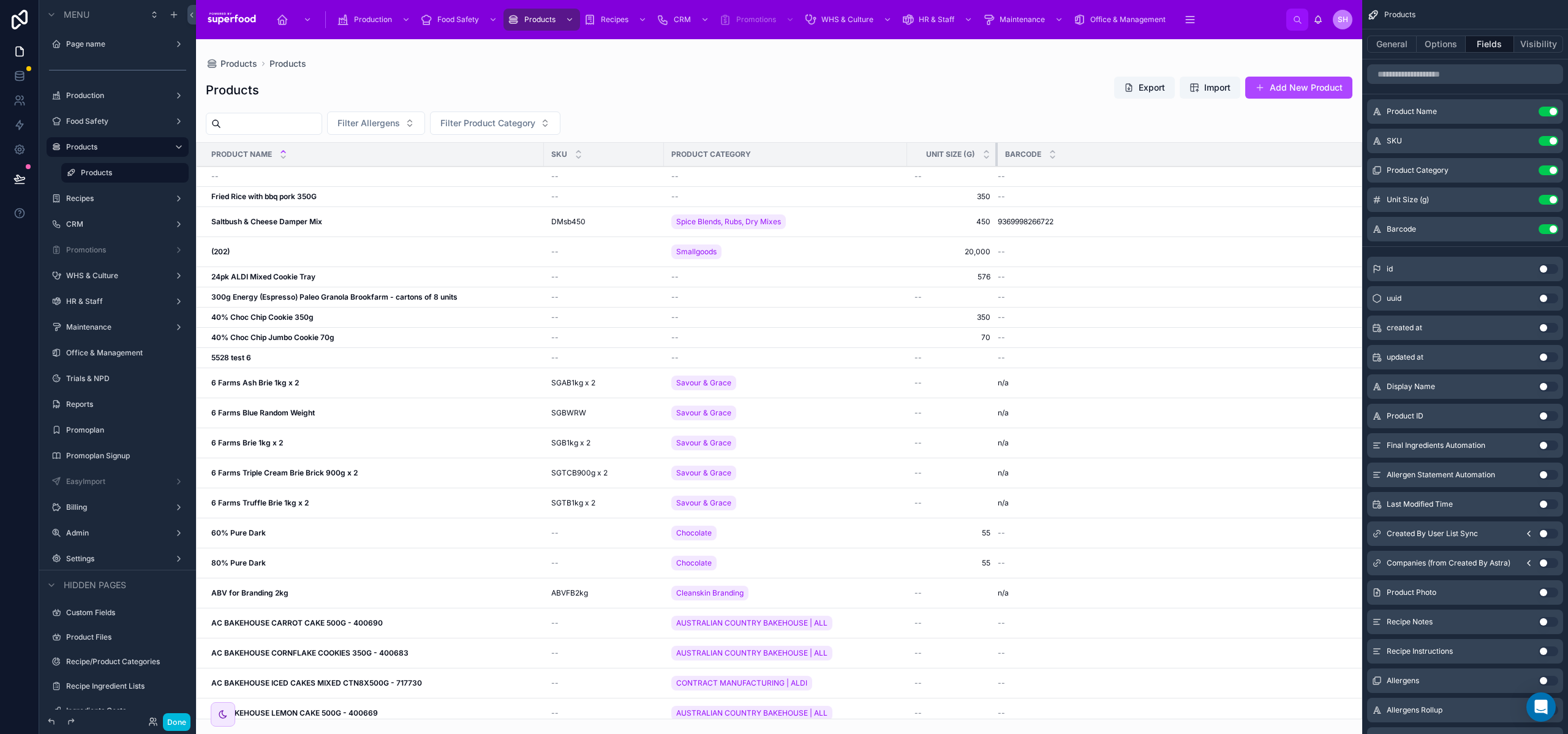
drag, startPoint x: 1113, startPoint y: 155, endPoint x: 996, endPoint y: 155, distance: 117.0
click at [996, 155] on div at bounding box center [997, 154] width 5 height 23
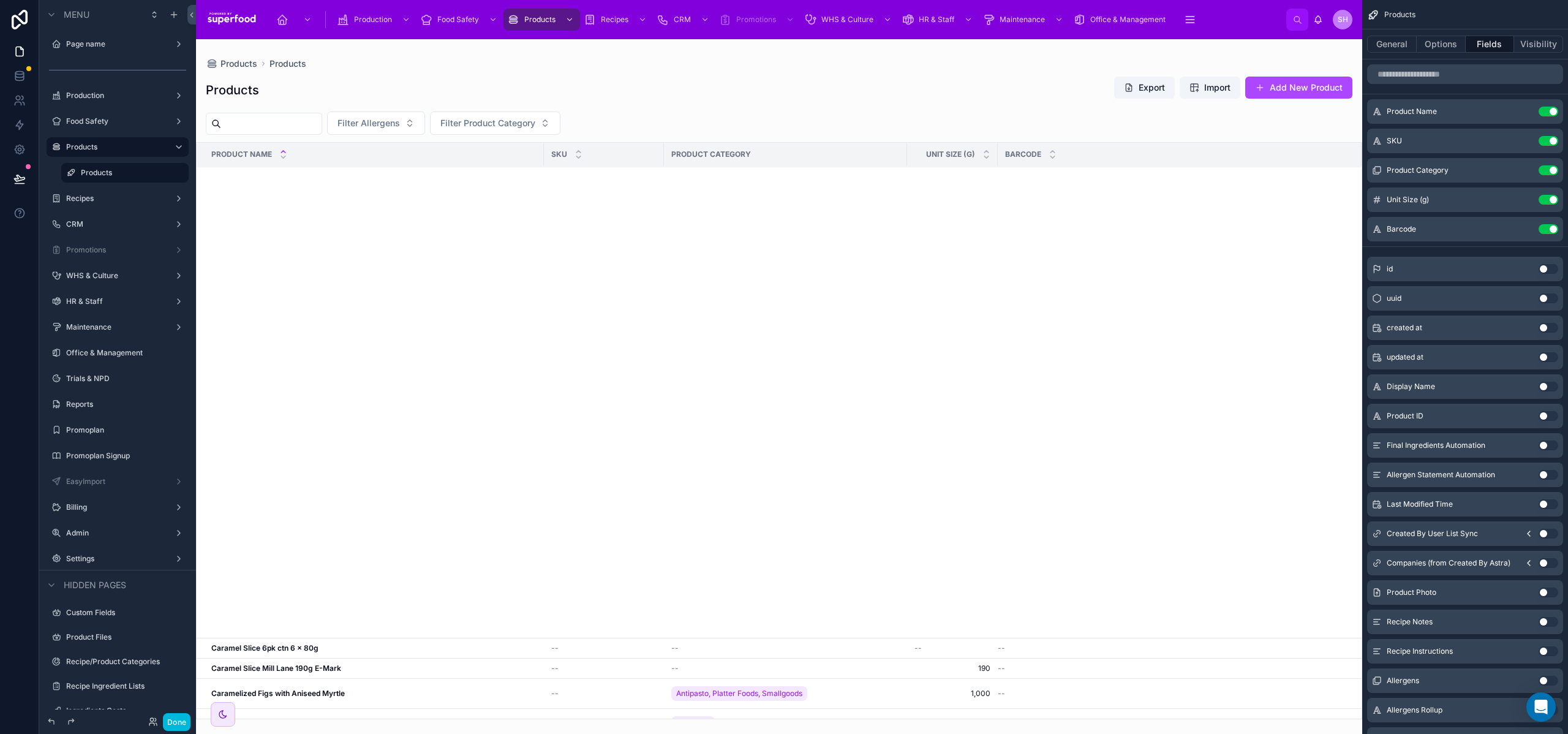
scroll to position [8733, 0]
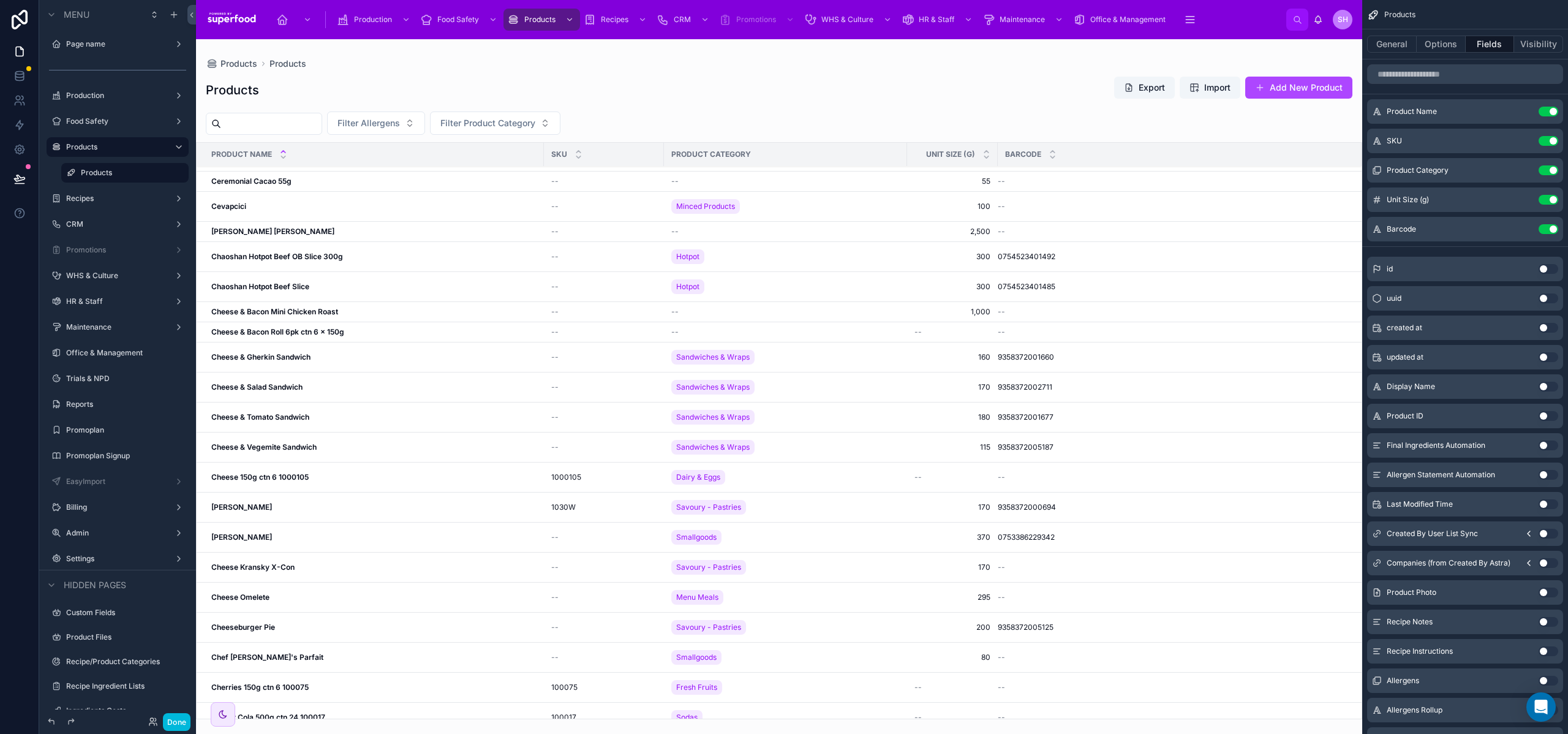
click at [168, 725] on button "Done" at bounding box center [177, 722] width 28 height 18
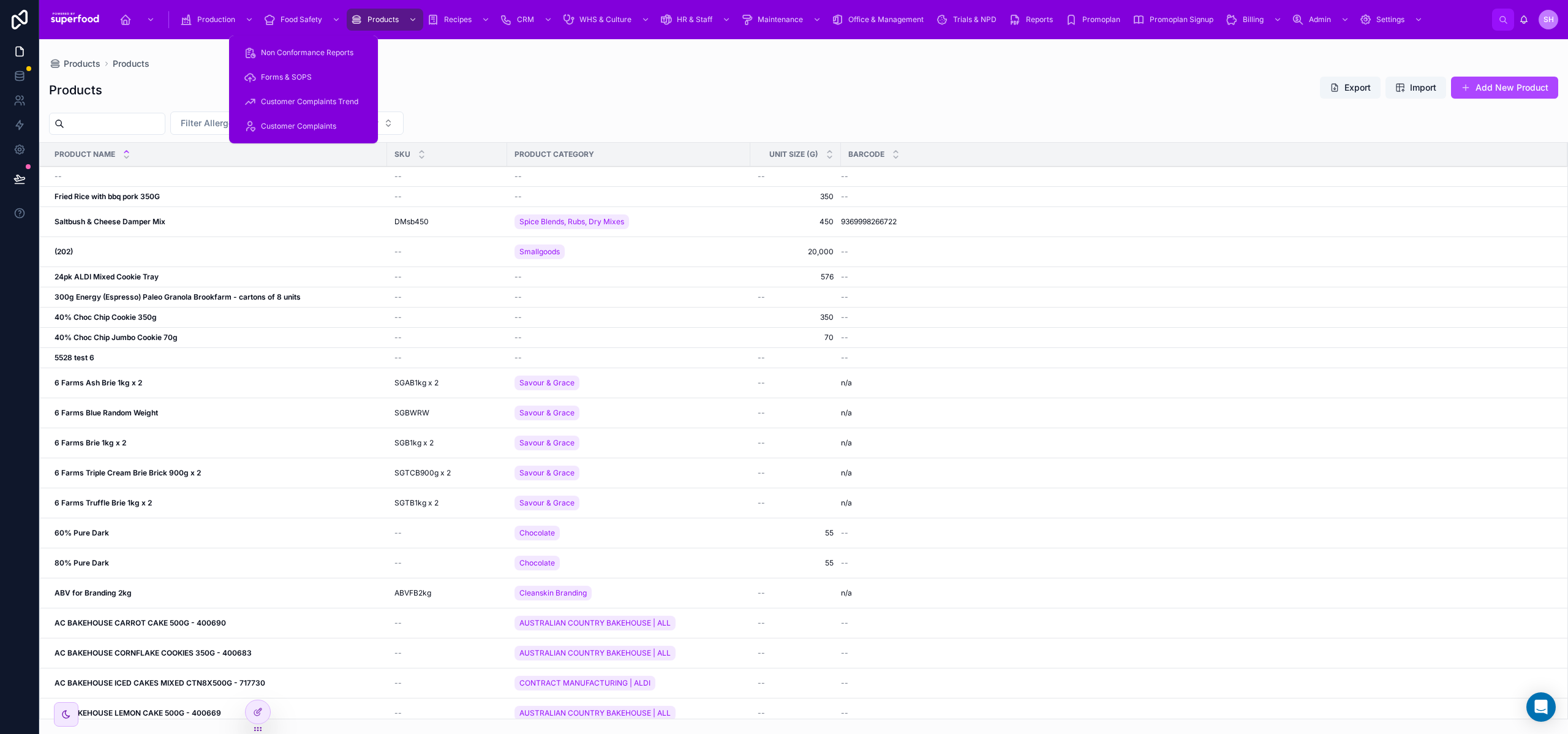
click at [302, 26] on div "Food Safety" at bounding box center [303, 19] width 80 height 19
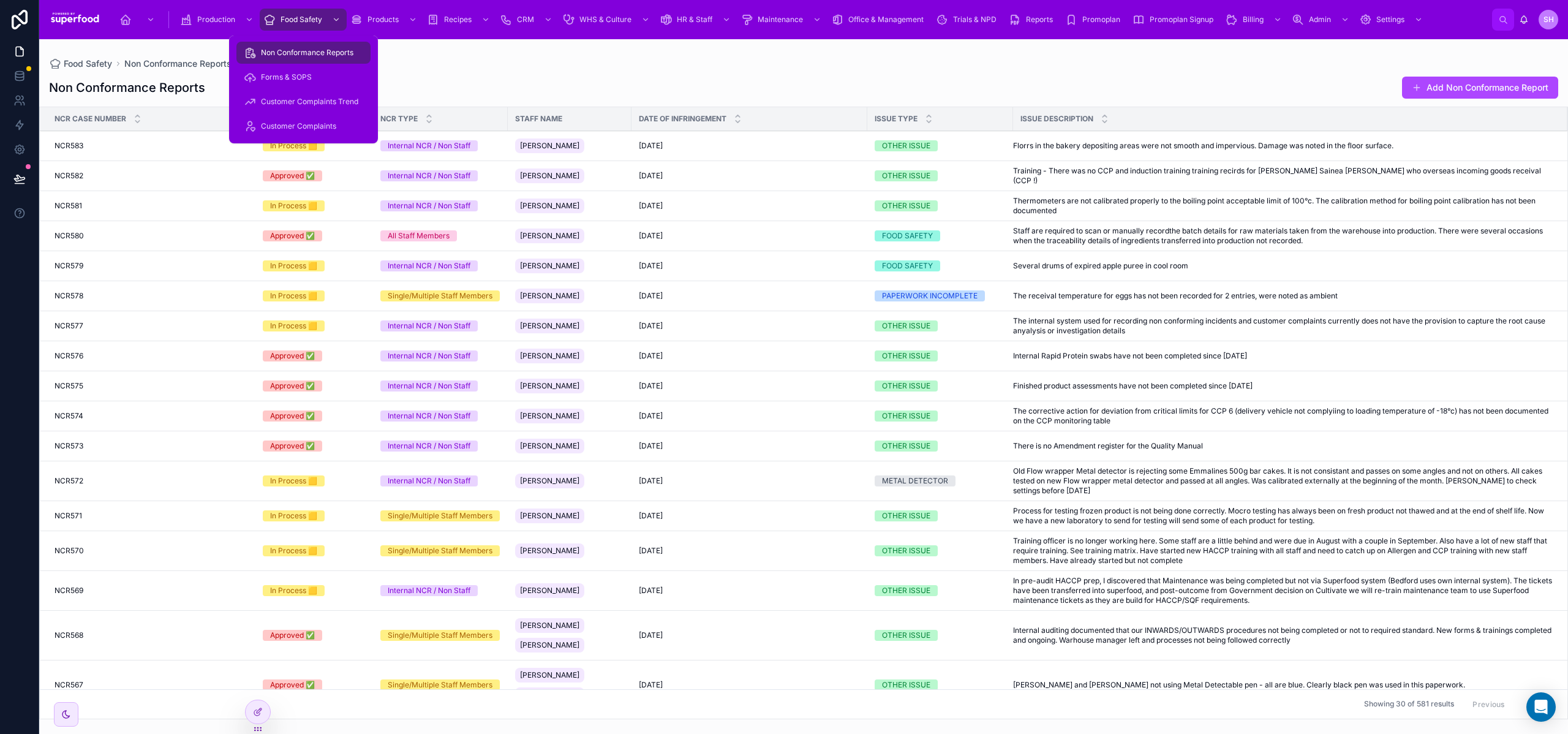
click at [297, 131] on span "Customer Complaints" at bounding box center [298, 126] width 75 height 10
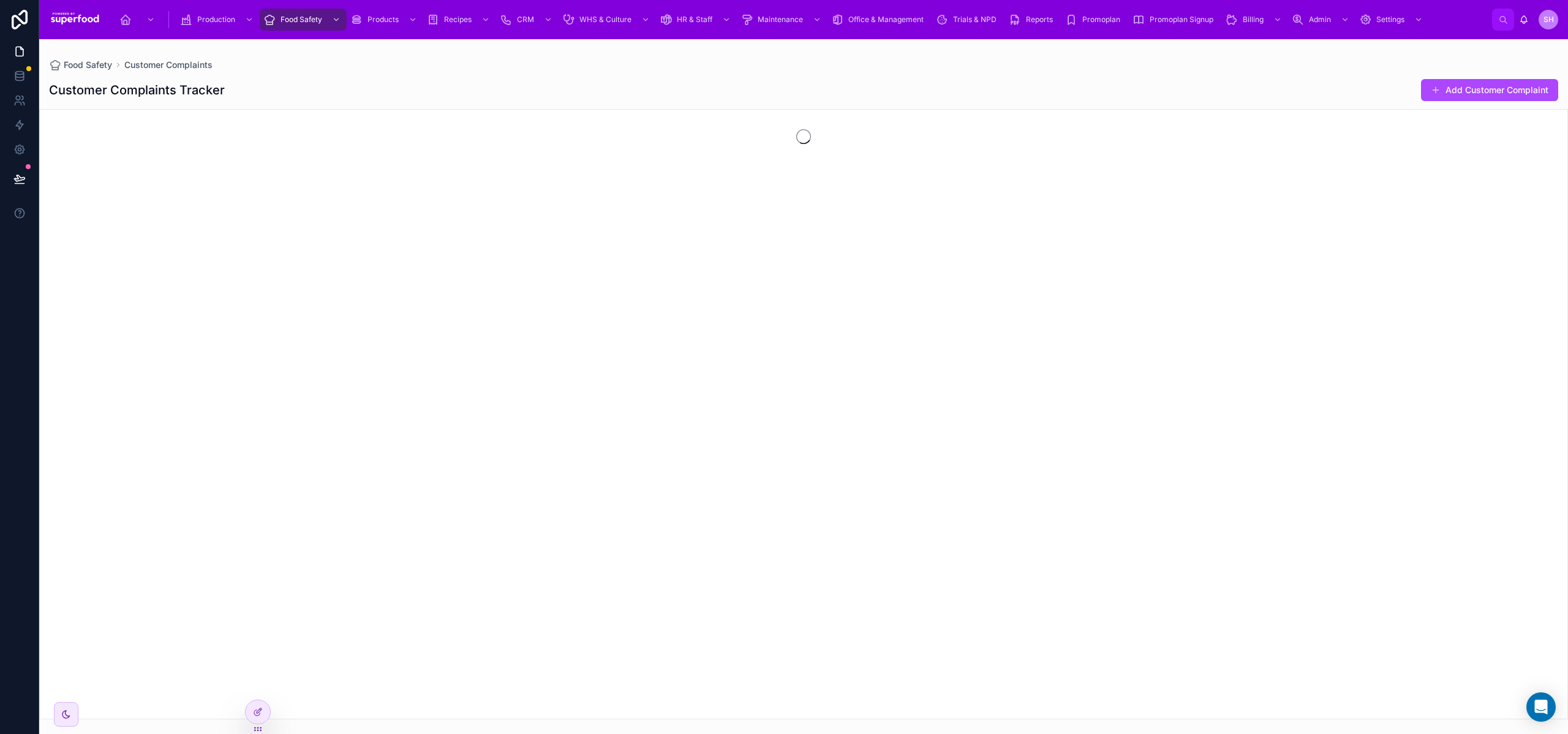
click at [257, 710] on icon at bounding box center [258, 712] width 10 height 10
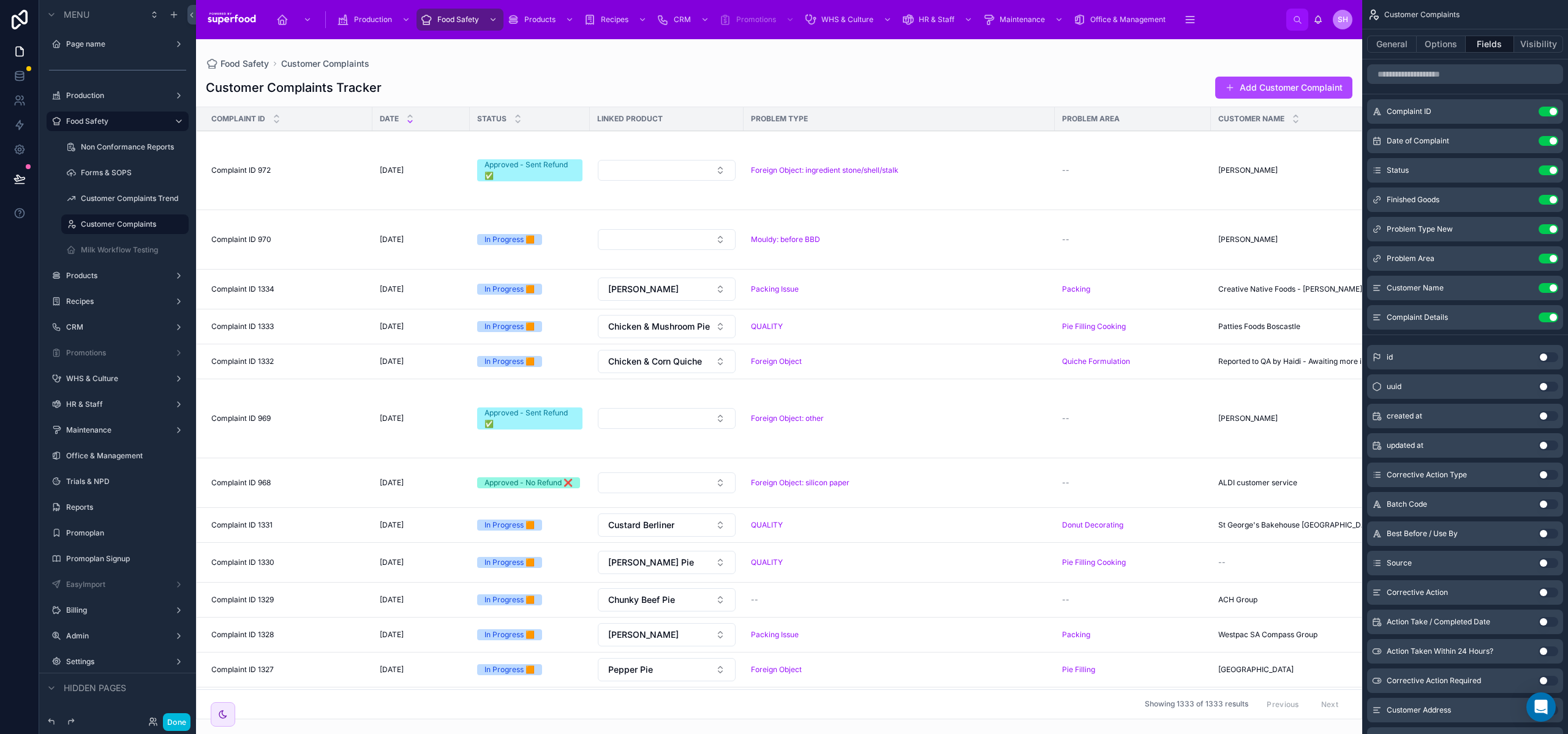
click at [1447, 48] on button "Options" at bounding box center [1441, 44] width 49 height 17
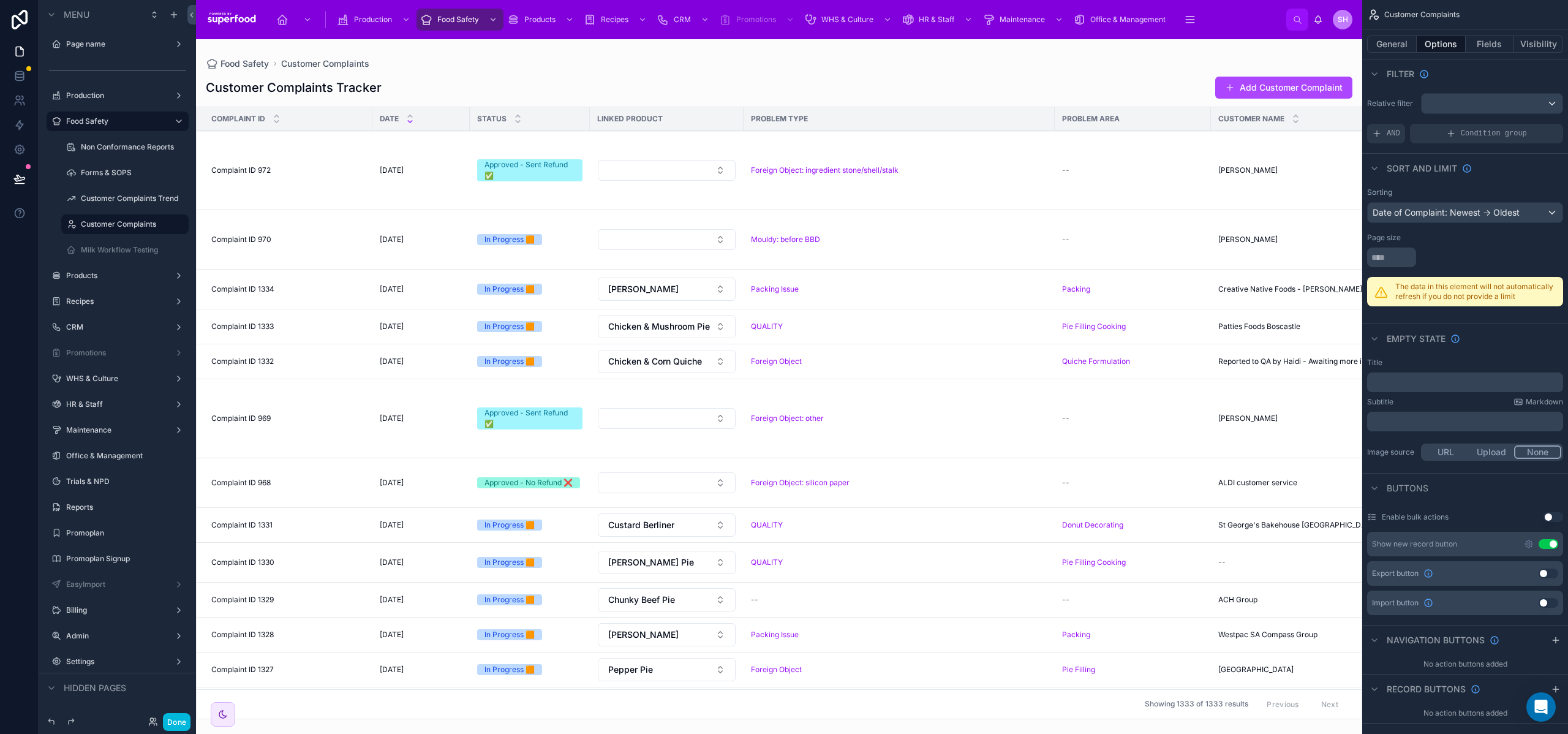
click at [1388, 41] on button "General" at bounding box center [1392, 44] width 49 height 17
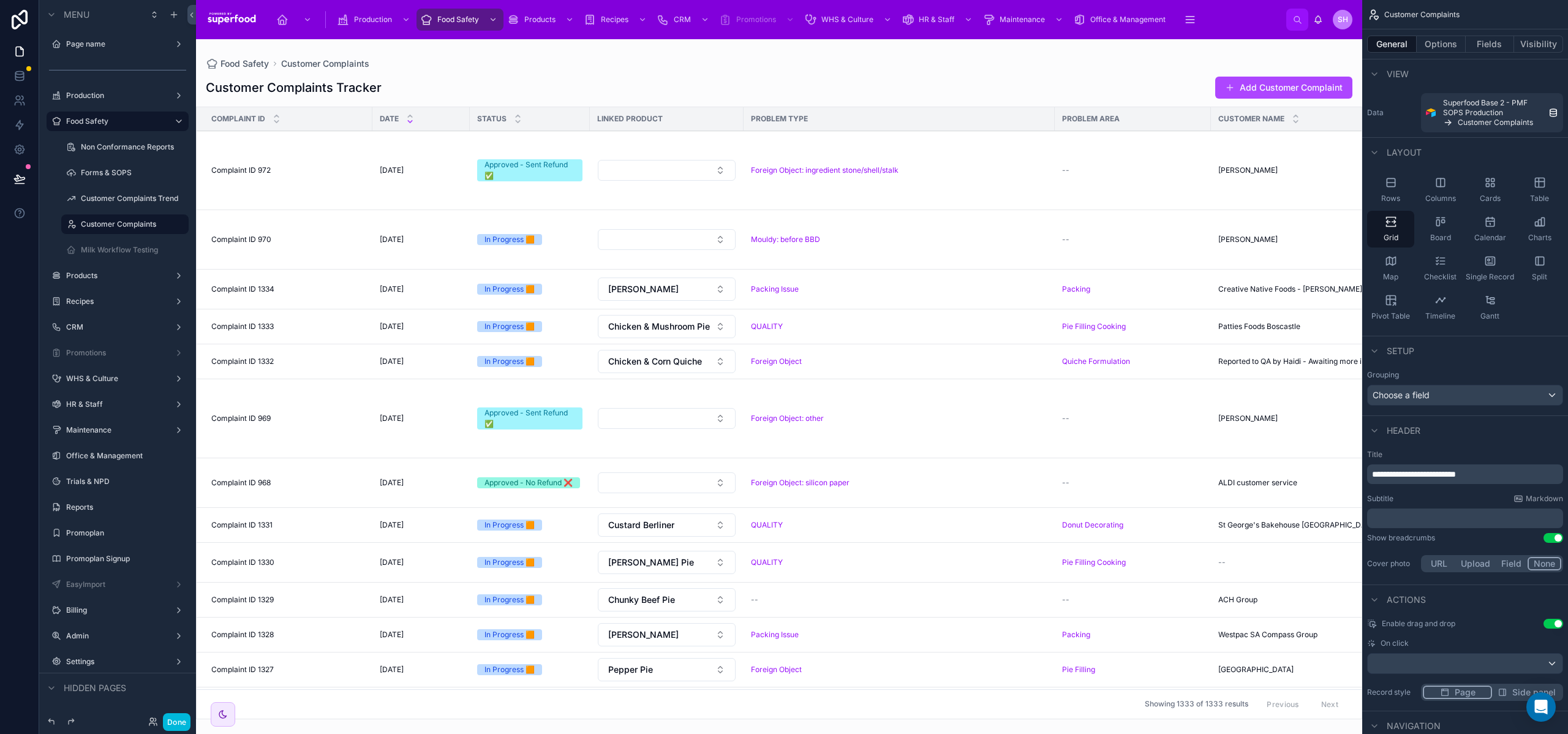
click at [1546, 189] on div "Table" at bounding box center [1539, 190] width 47 height 37
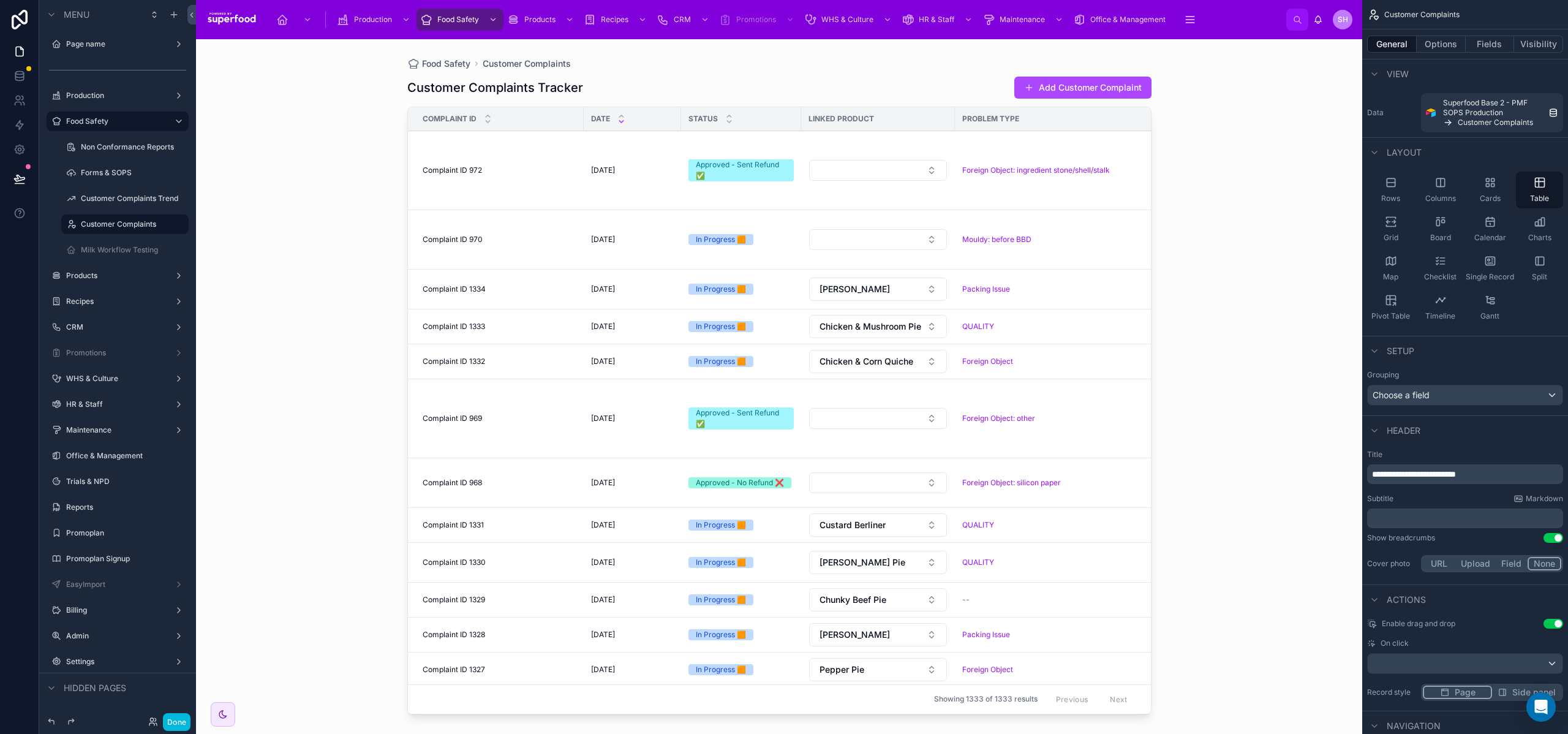
click at [1388, 230] on div "Grid" at bounding box center [1391, 229] width 47 height 37
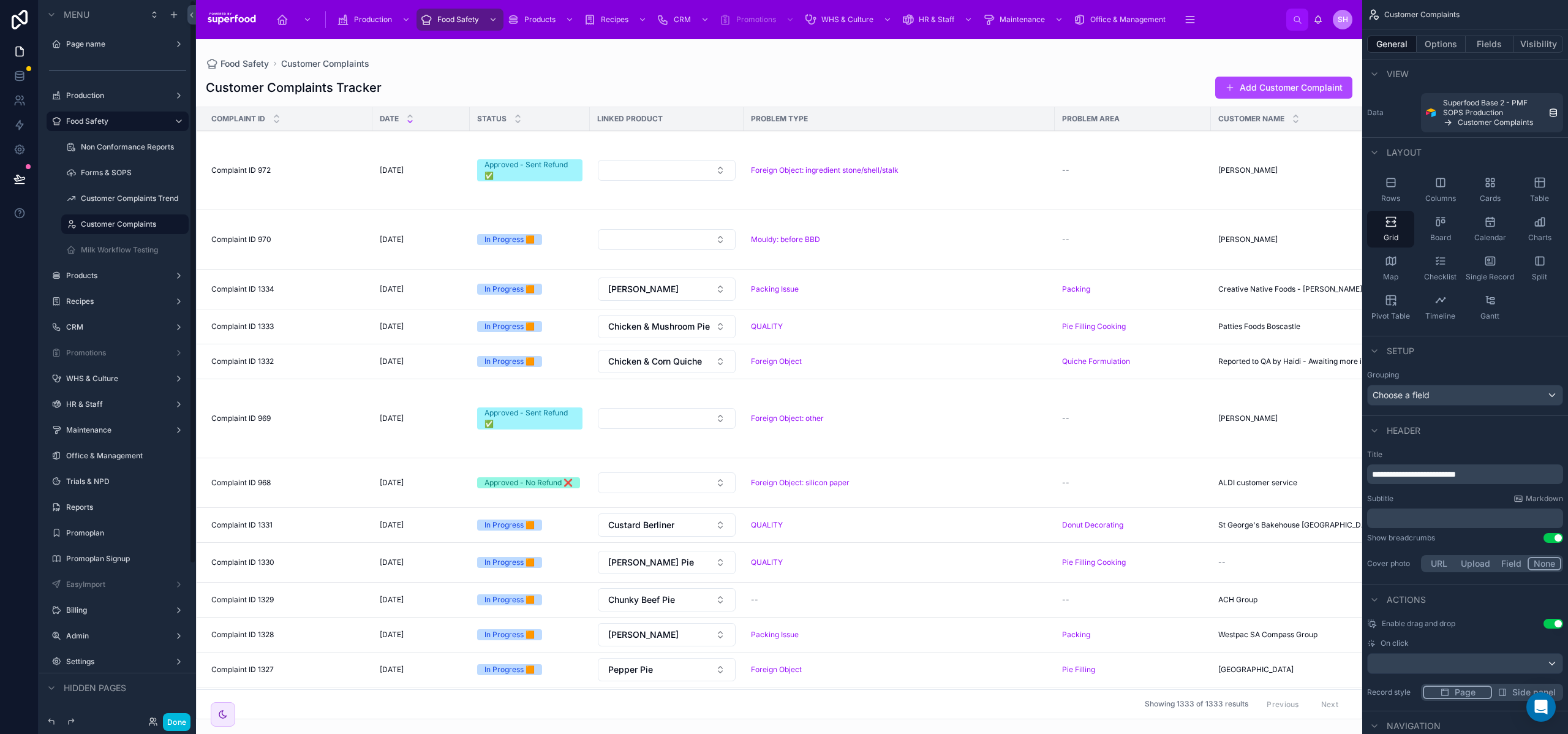
click at [170, 717] on button "Done" at bounding box center [177, 722] width 28 height 18
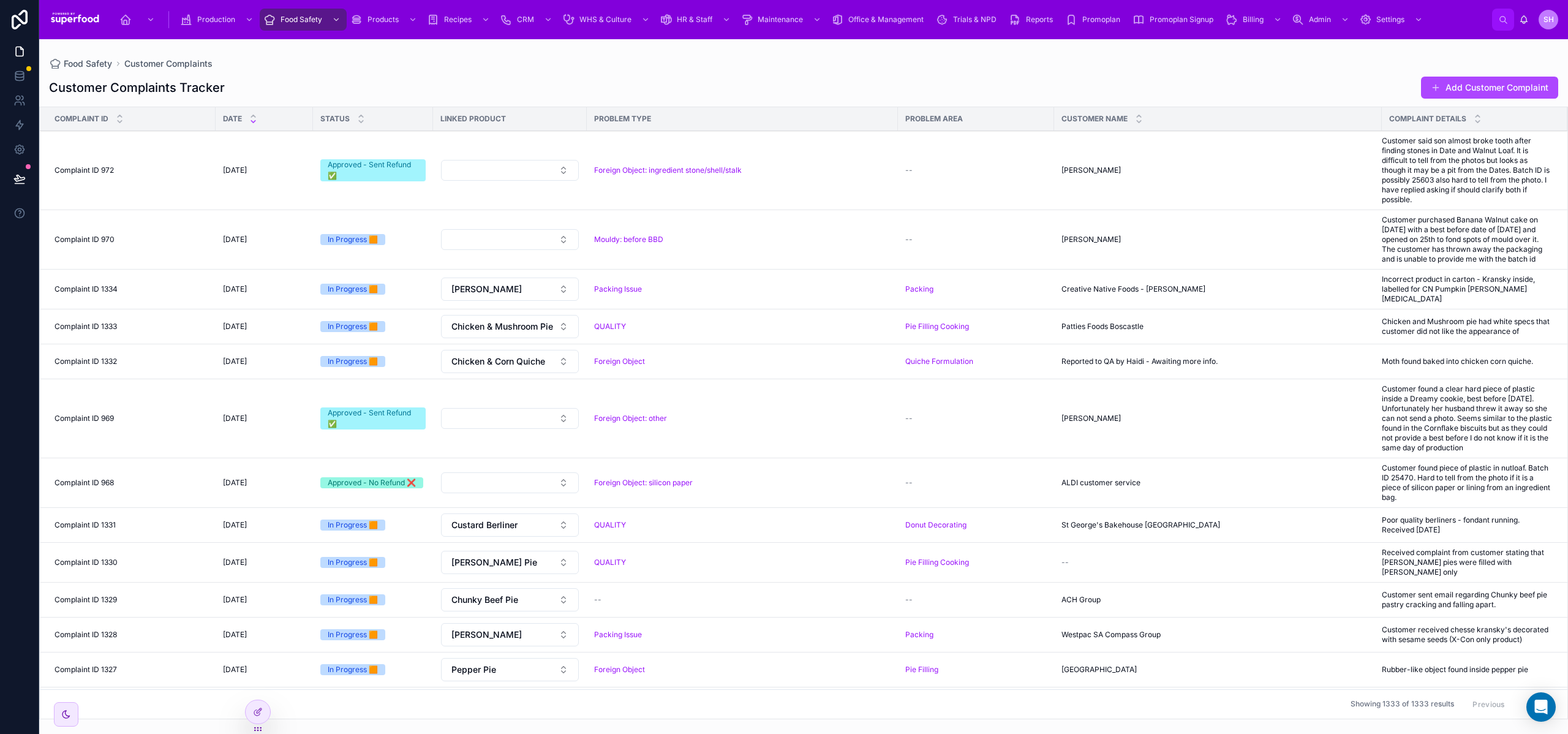
click at [264, 712] on div at bounding box center [258, 712] width 24 height 23
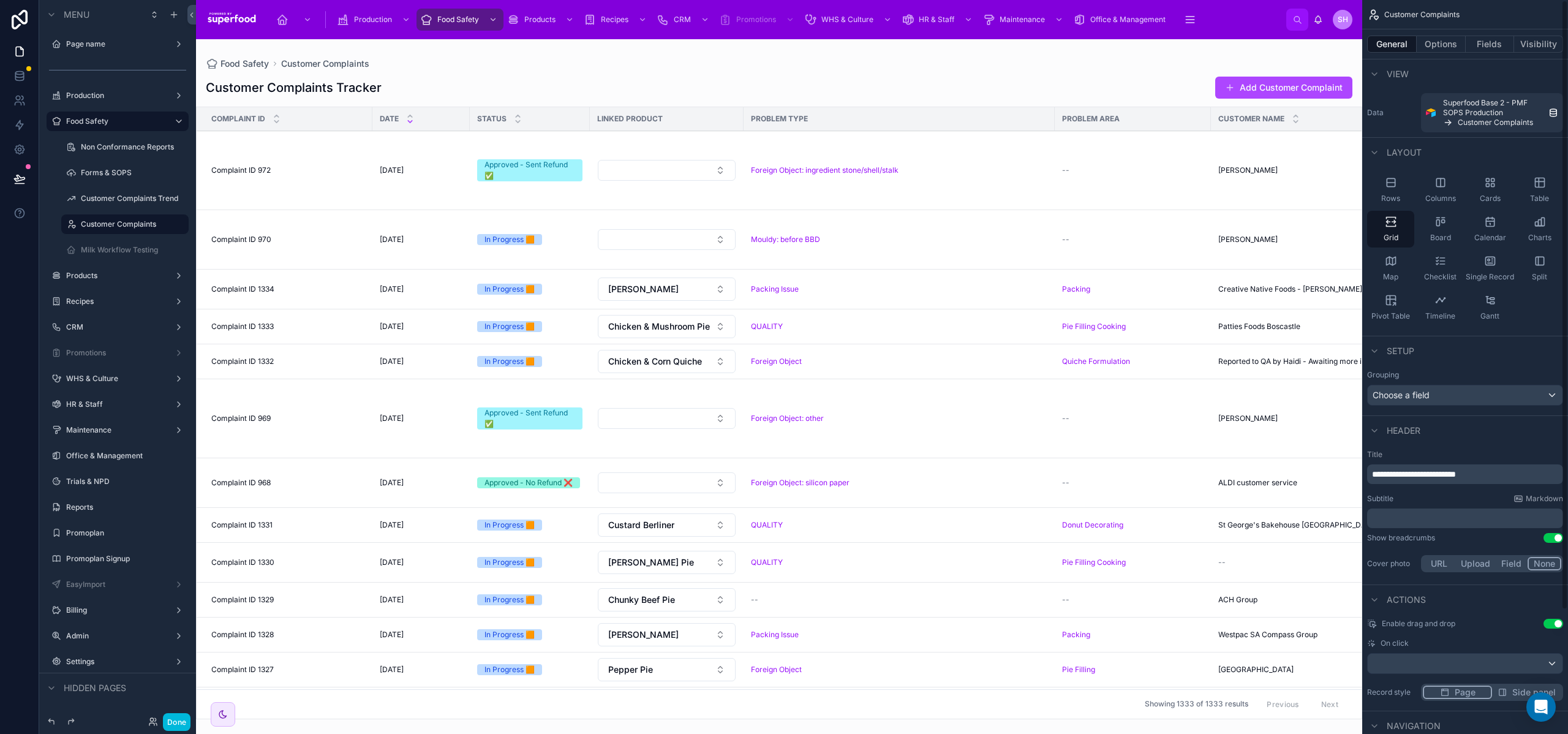
click at [1533, 187] on div "Table" at bounding box center [1539, 190] width 47 height 37
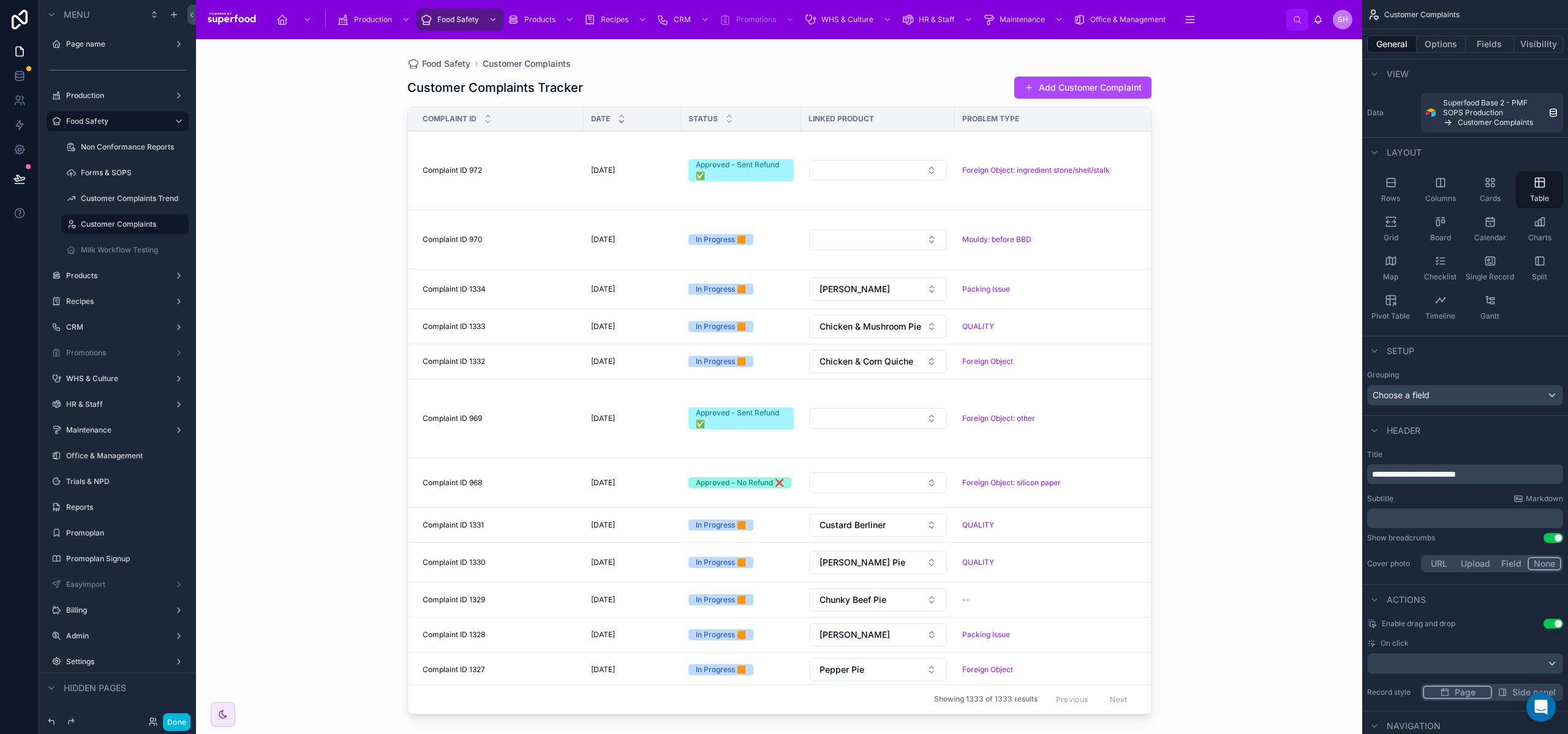
click at [275, 253] on div "Food Safety Customer Complaints Customer Complaints Tracker Add Customer Compla…" at bounding box center [778, 386] width 1166 height 695
click at [1435, 45] on button "Options" at bounding box center [1441, 44] width 49 height 17
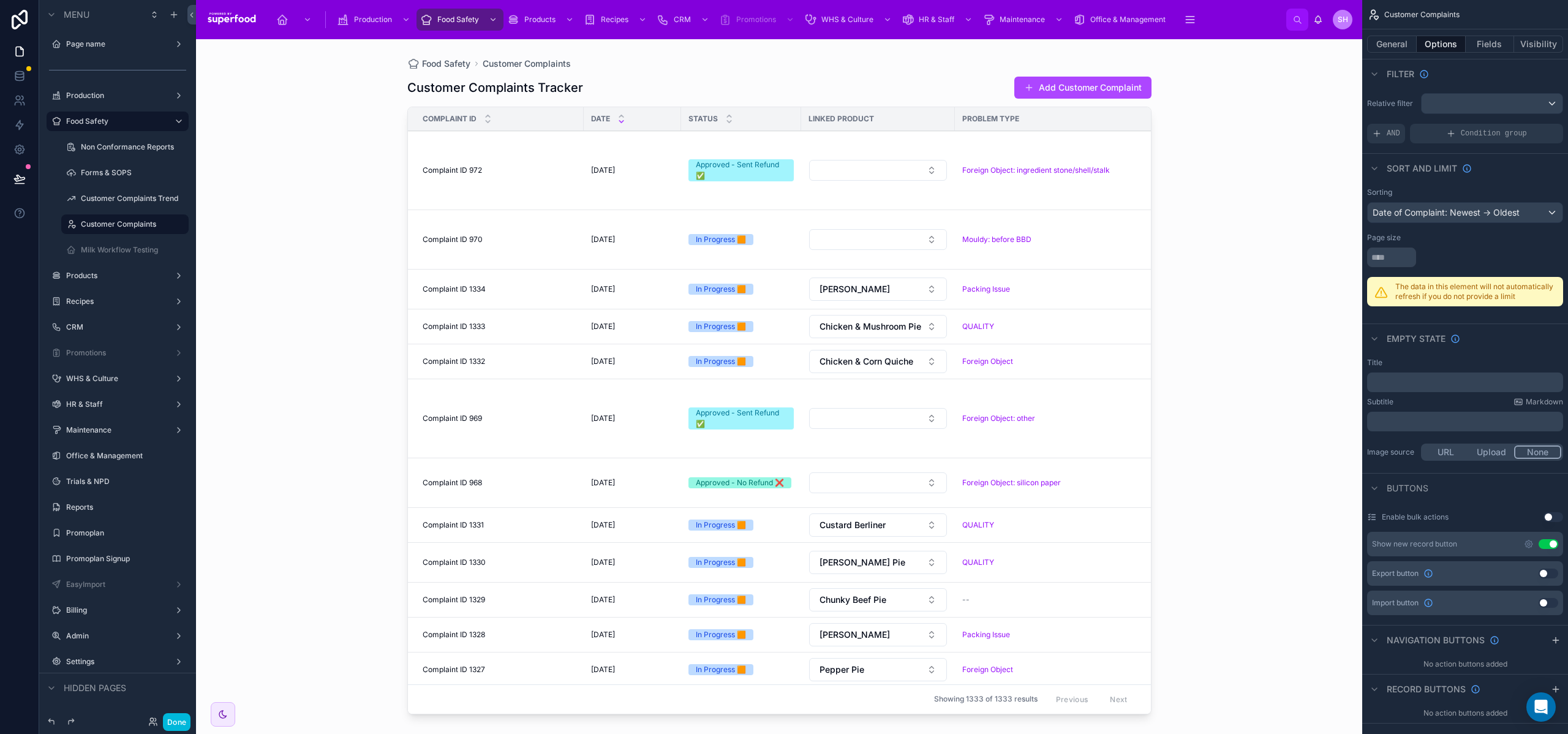
click at [1401, 48] on button "General" at bounding box center [1392, 44] width 49 height 17
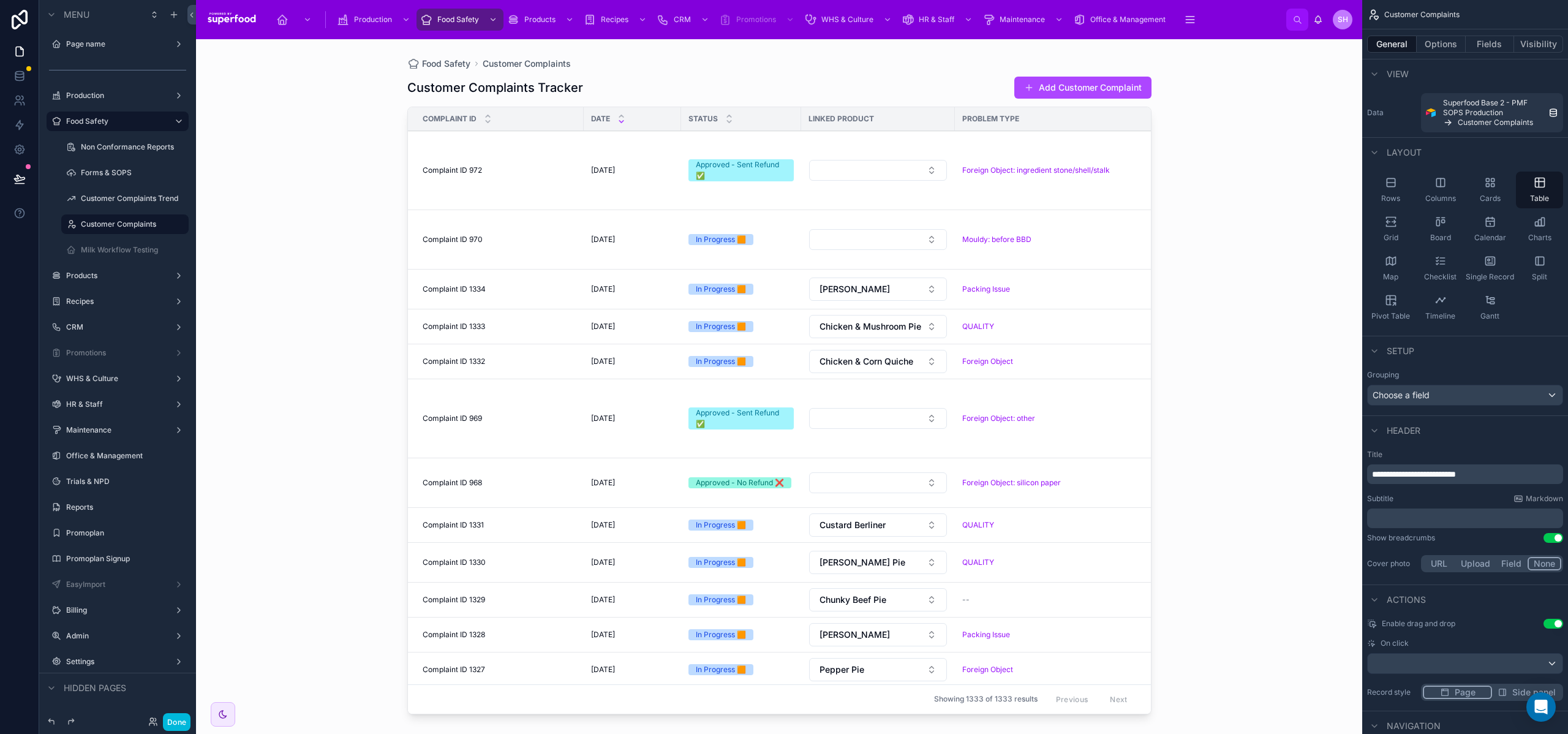
click at [1394, 215] on icon "scrollable content" at bounding box center [1391, 221] width 12 height 12
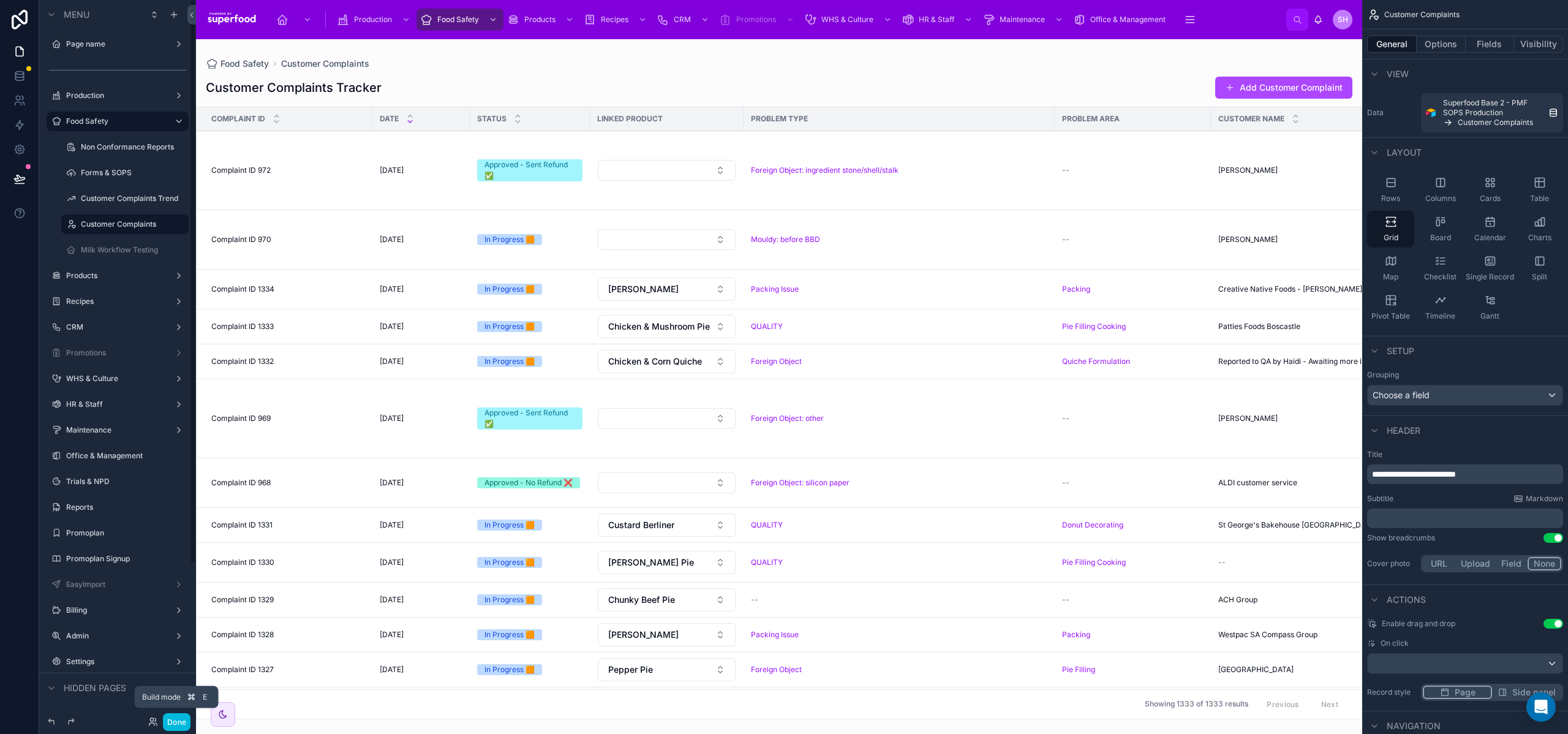
click at [171, 726] on button "Done" at bounding box center [177, 722] width 28 height 18
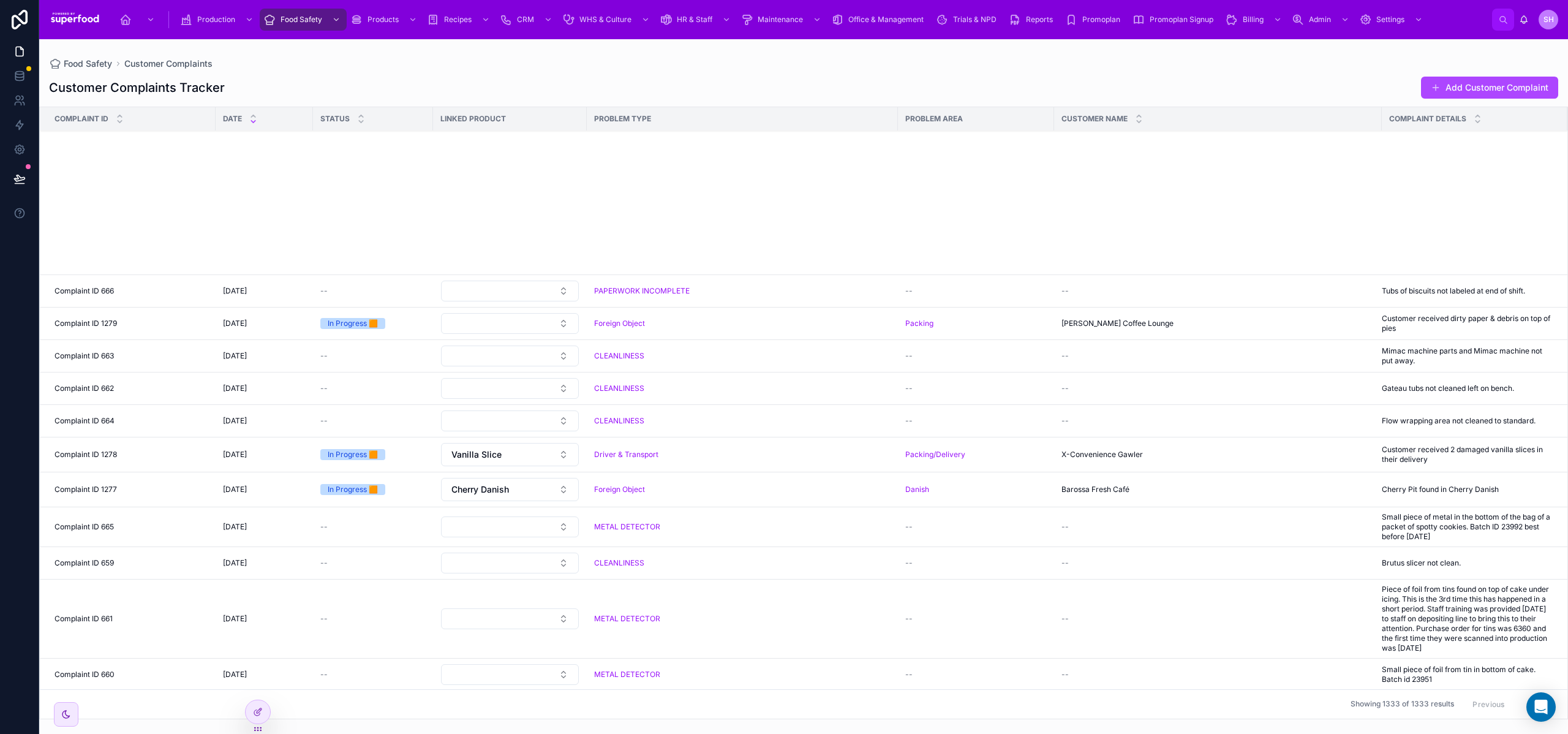
scroll to position [4719, 0]
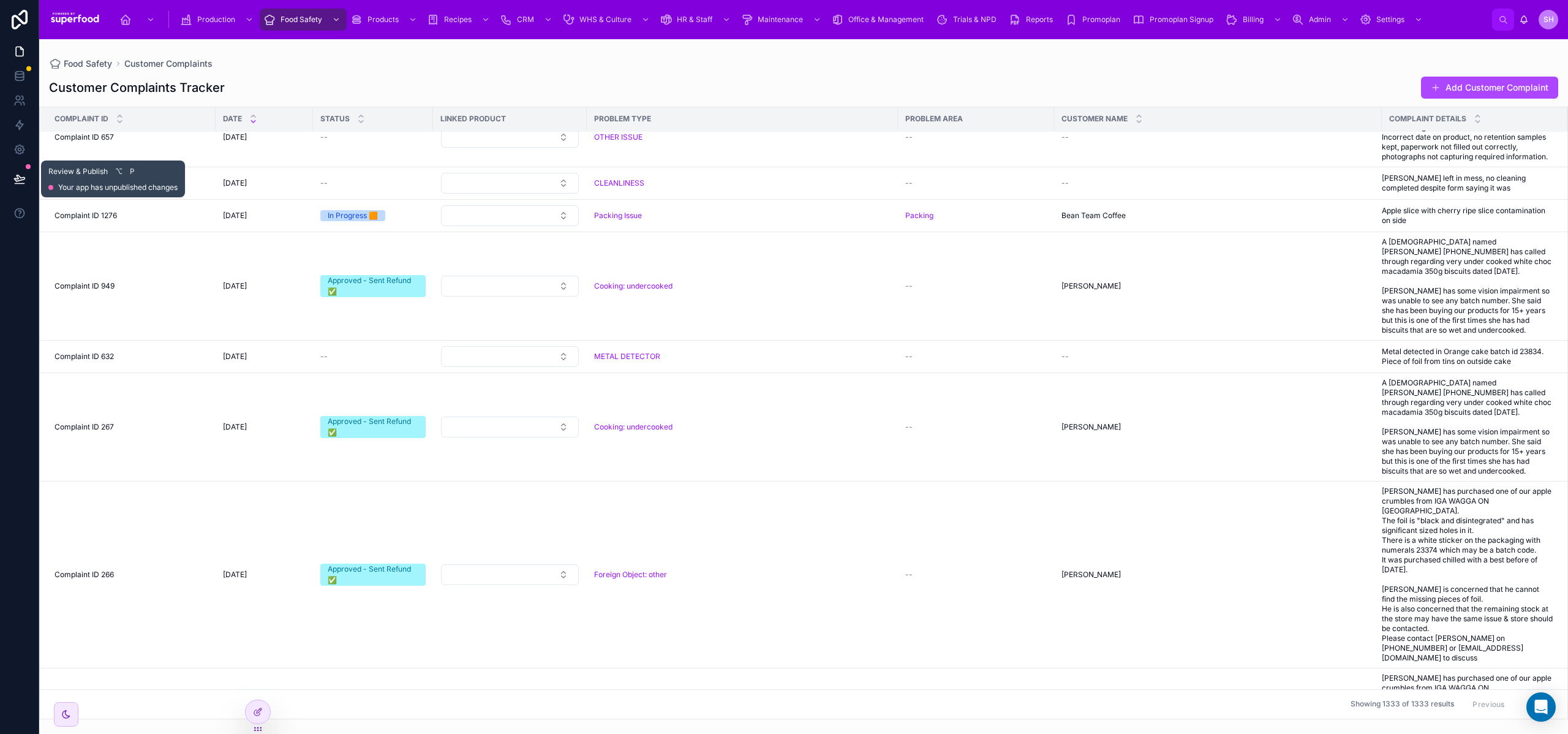
click at [25, 180] on icon at bounding box center [19, 178] width 12 height 12
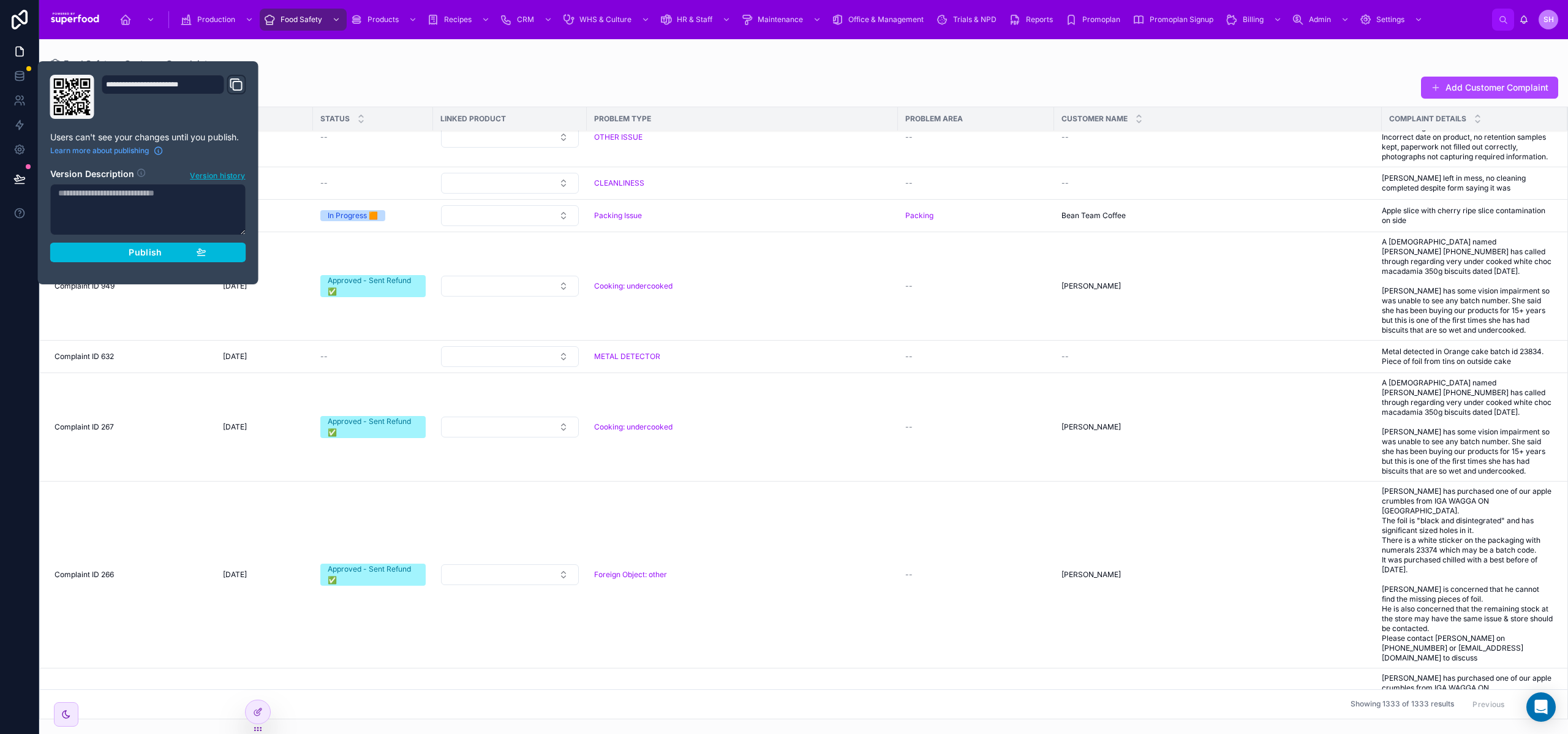
click at [109, 254] on div "Publish" at bounding box center [148, 252] width 116 height 11
